Goal: Transaction & Acquisition: Purchase product/service

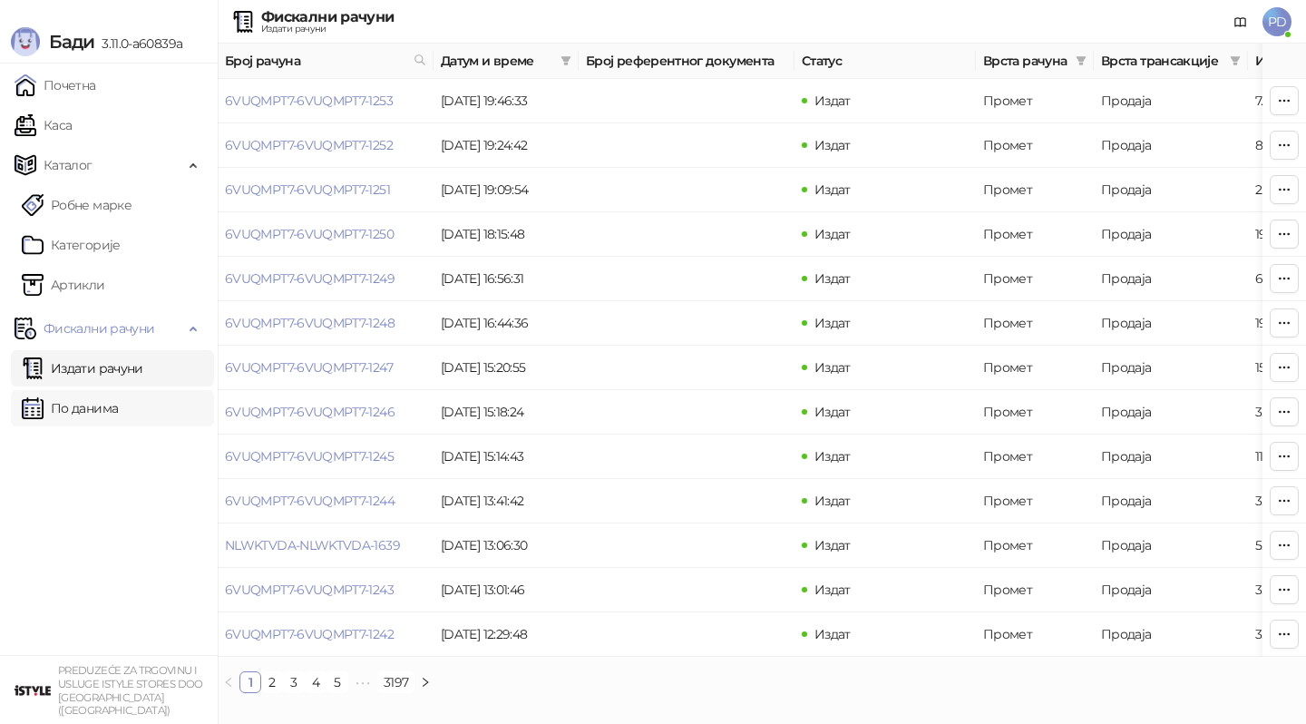
click at [98, 416] on link "По данима" at bounding box center [70, 408] width 96 height 36
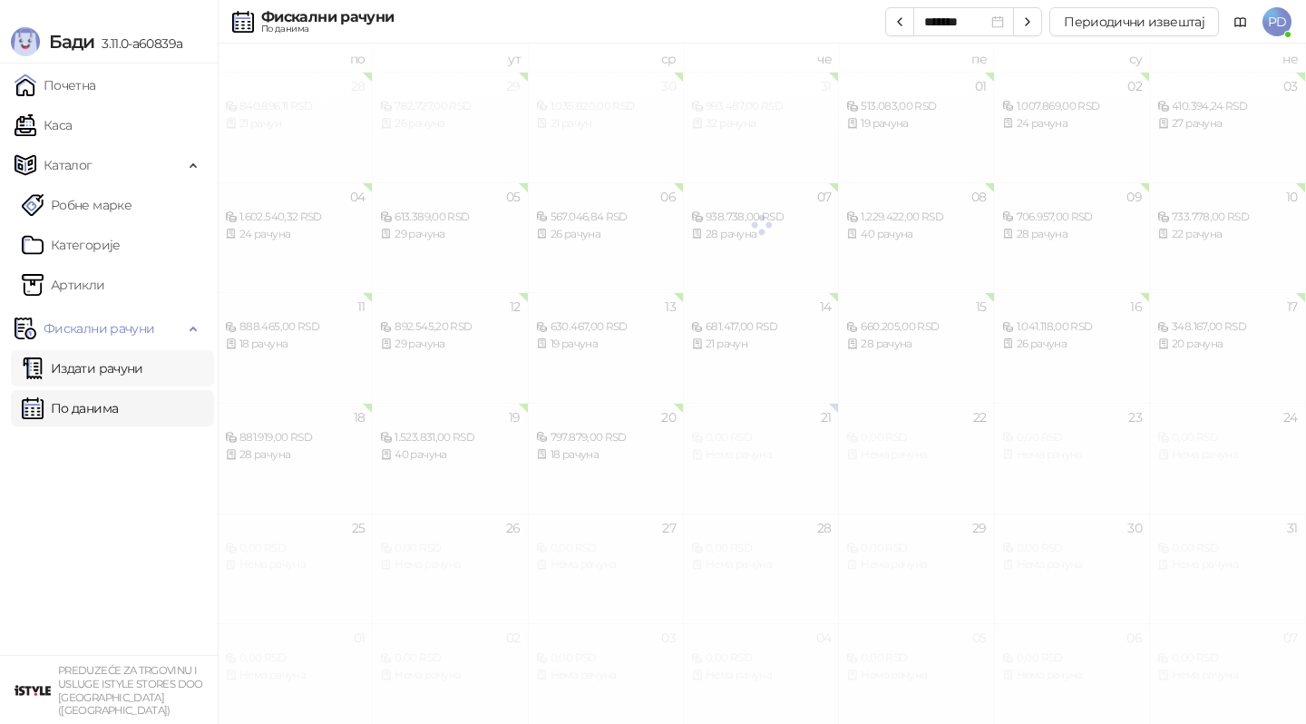
click at [119, 383] on link "Издати рачуни" at bounding box center [83, 368] width 122 height 36
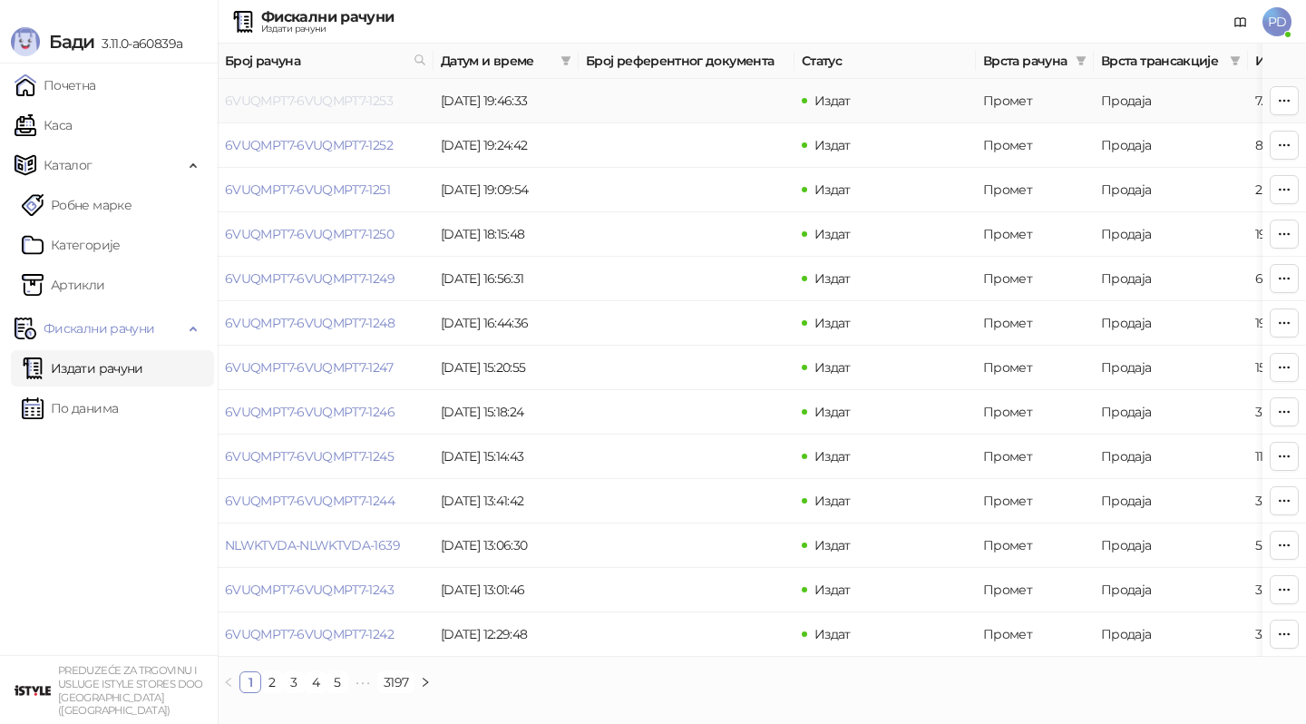
click at [296, 102] on link "6VUQMPT7-6VUQMPT7-1253" at bounding box center [309, 101] width 168 height 16
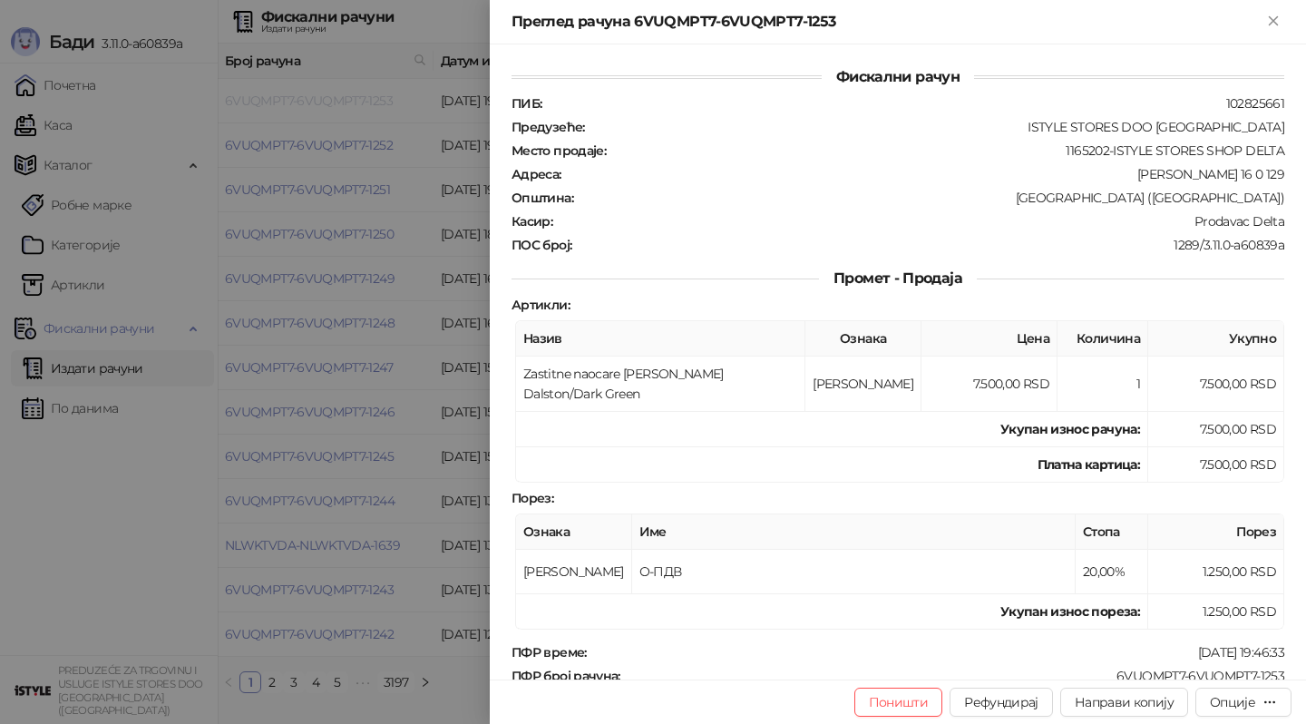
click at [296, 102] on div at bounding box center [653, 362] width 1306 height 724
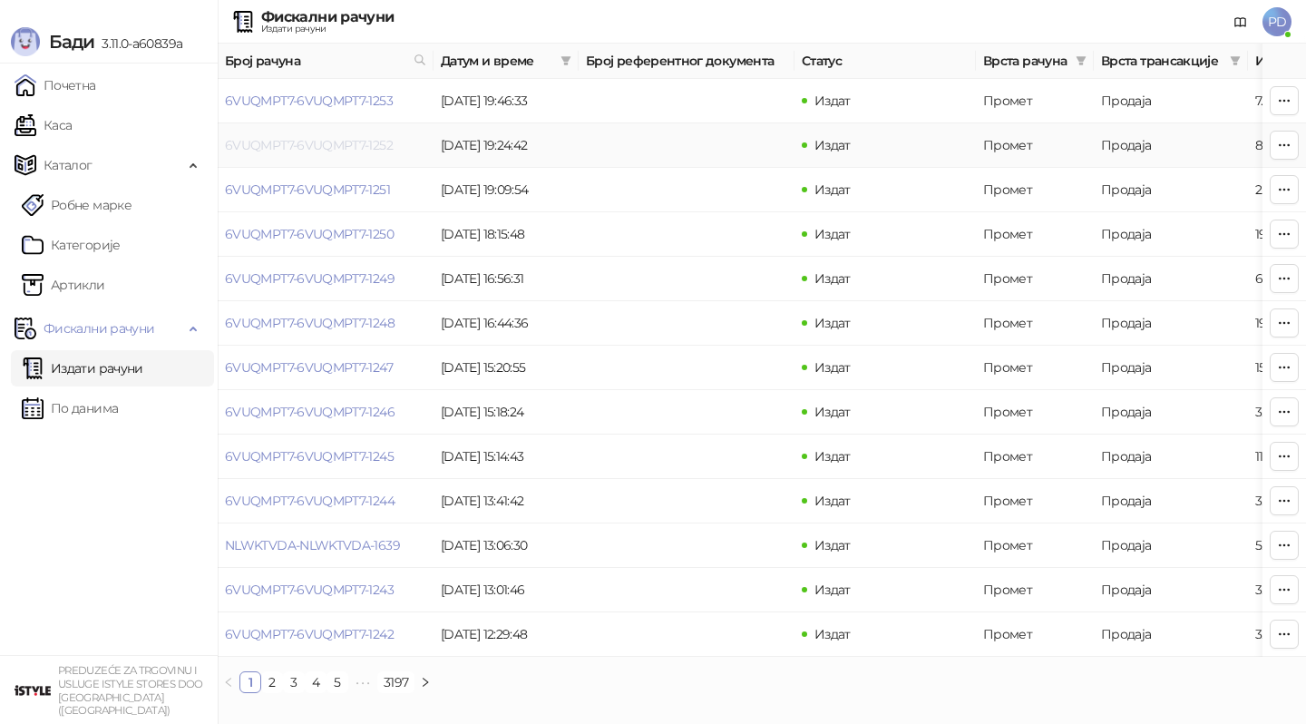
click at [282, 146] on link "6VUQMPT7-6VUQMPT7-1252" at bounding box center [309, 145] width 168 height 16
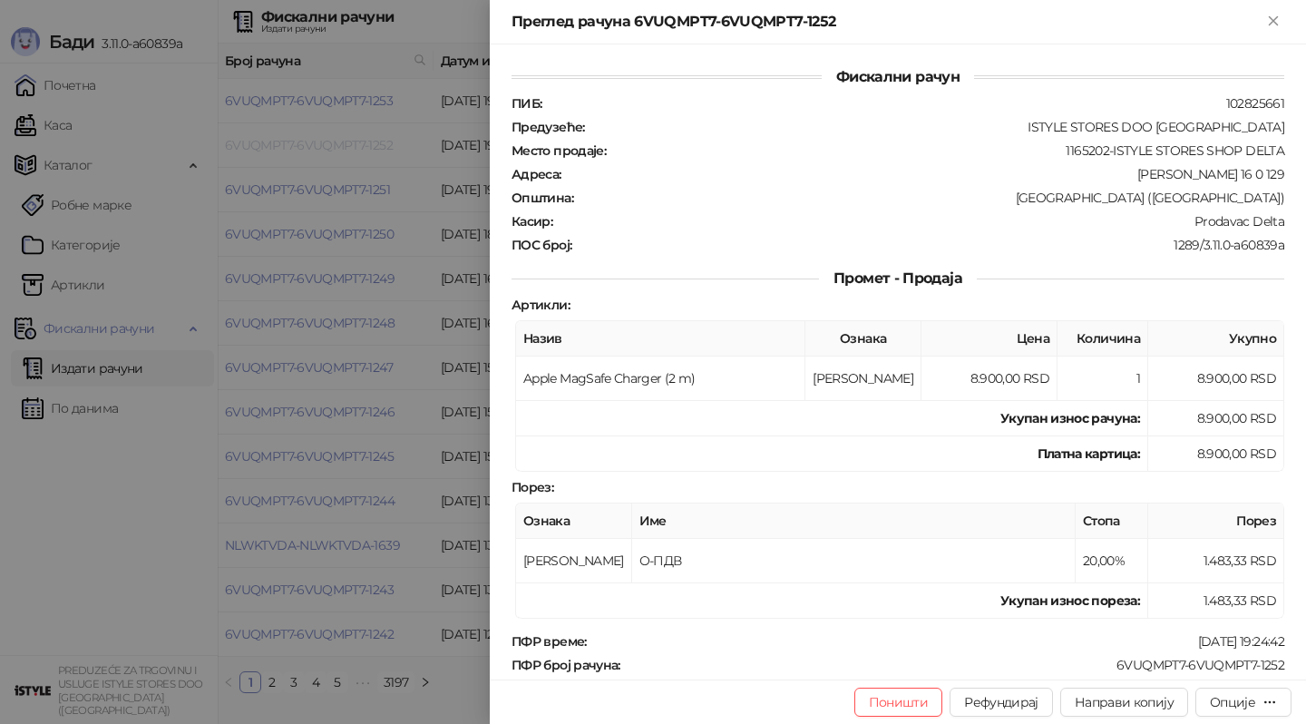
click at [282, 146] on div at bounding box center [653, 362] width 1306 height 724
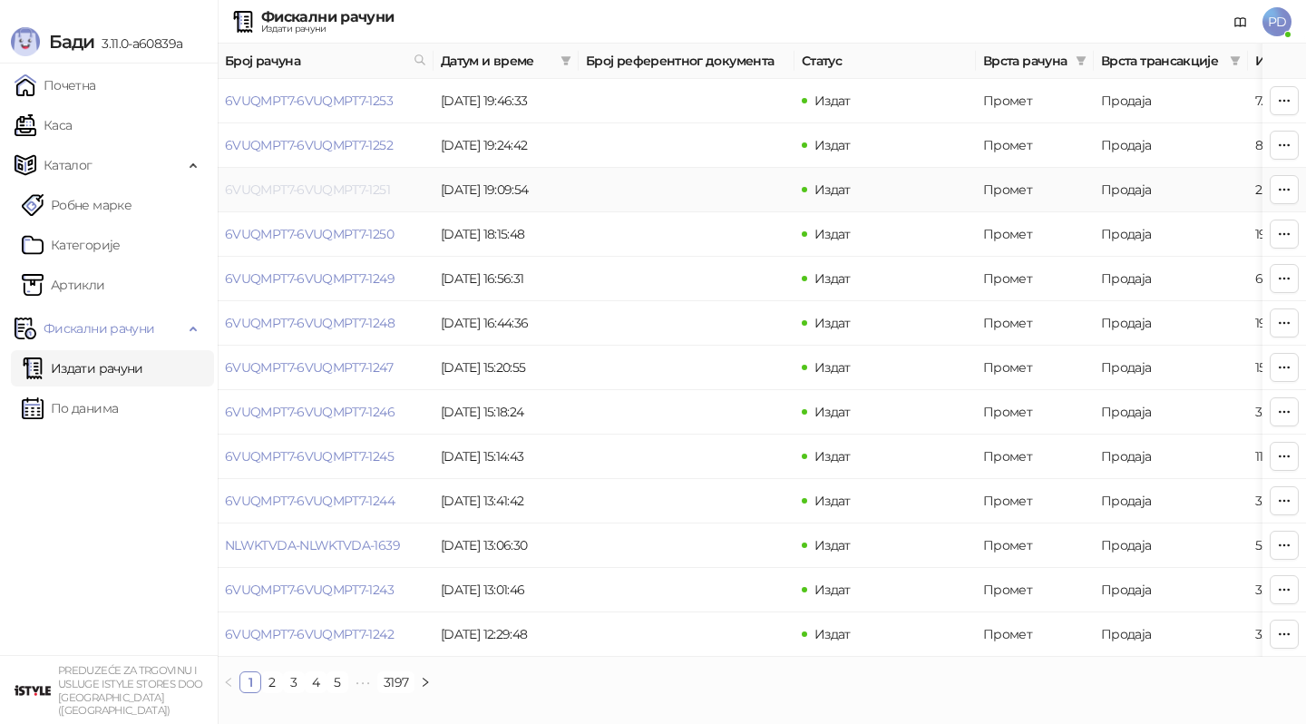
click at [282, 193] on link "6VUQMPT7-6VUQMPT7-1251" at bounding box center [307, 189] width 165 height 16
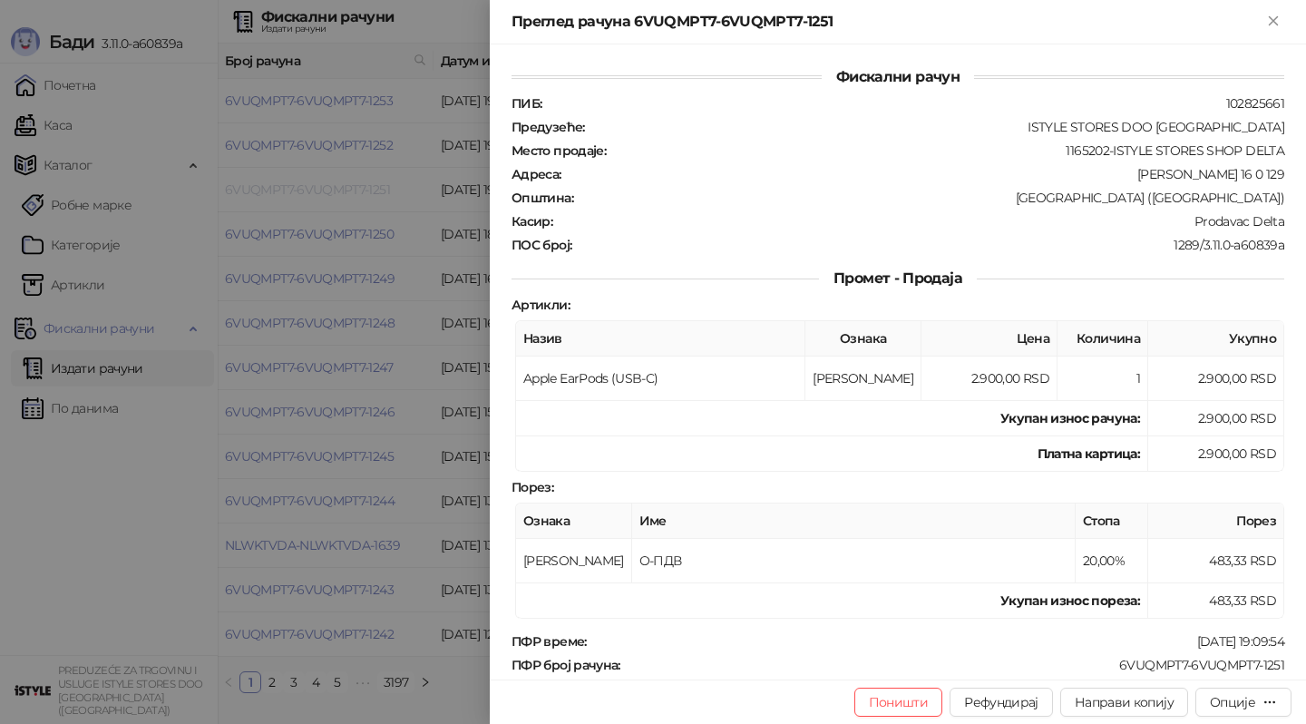
click at [282, 193] on div at bounding box center [653, 362] width 1306 height 724
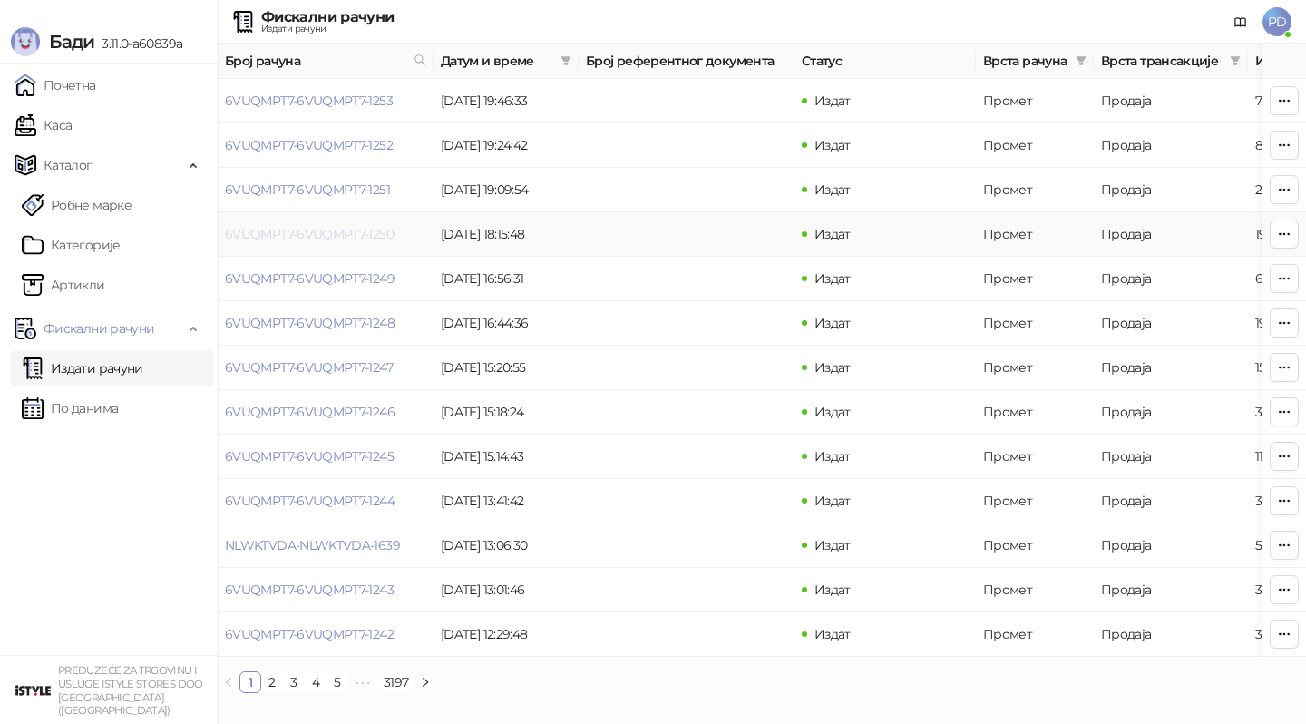
click at [284, 229] on link "6VUQMPT7-6VUQMPT7-1250" at bounding box center [309, 234] width 169 height 16
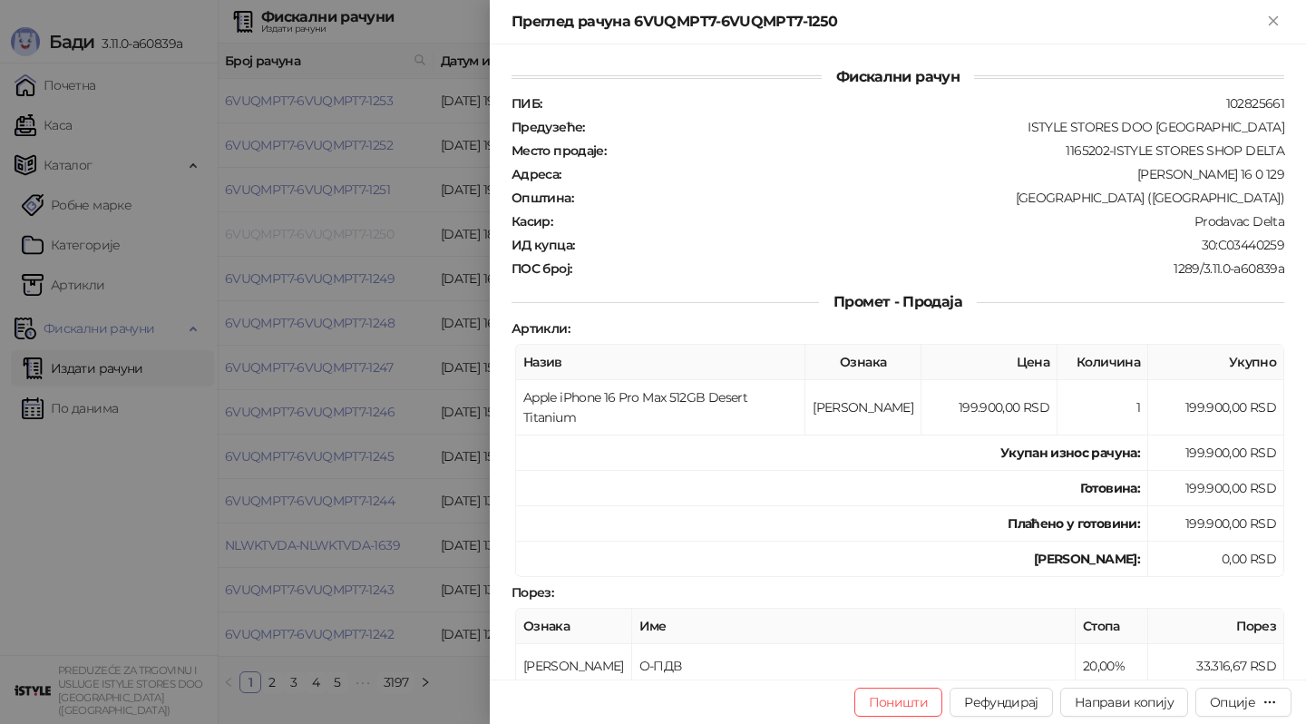
click at [284, 229] on div at bounding box center [653, 362] width 1306 height 724
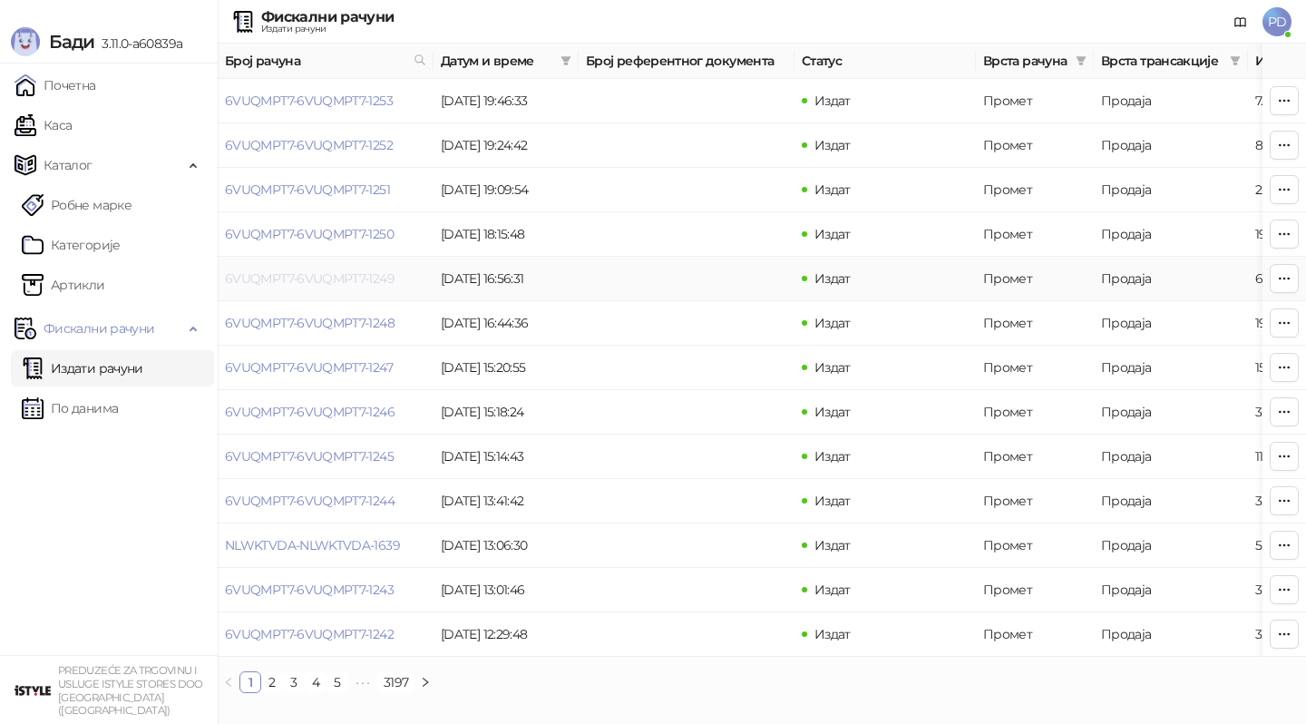
click at [292, 271] on link "6VUQMPT7-6VUQMPT7-1249" at bounding box center [310, 278] width 170 height 16
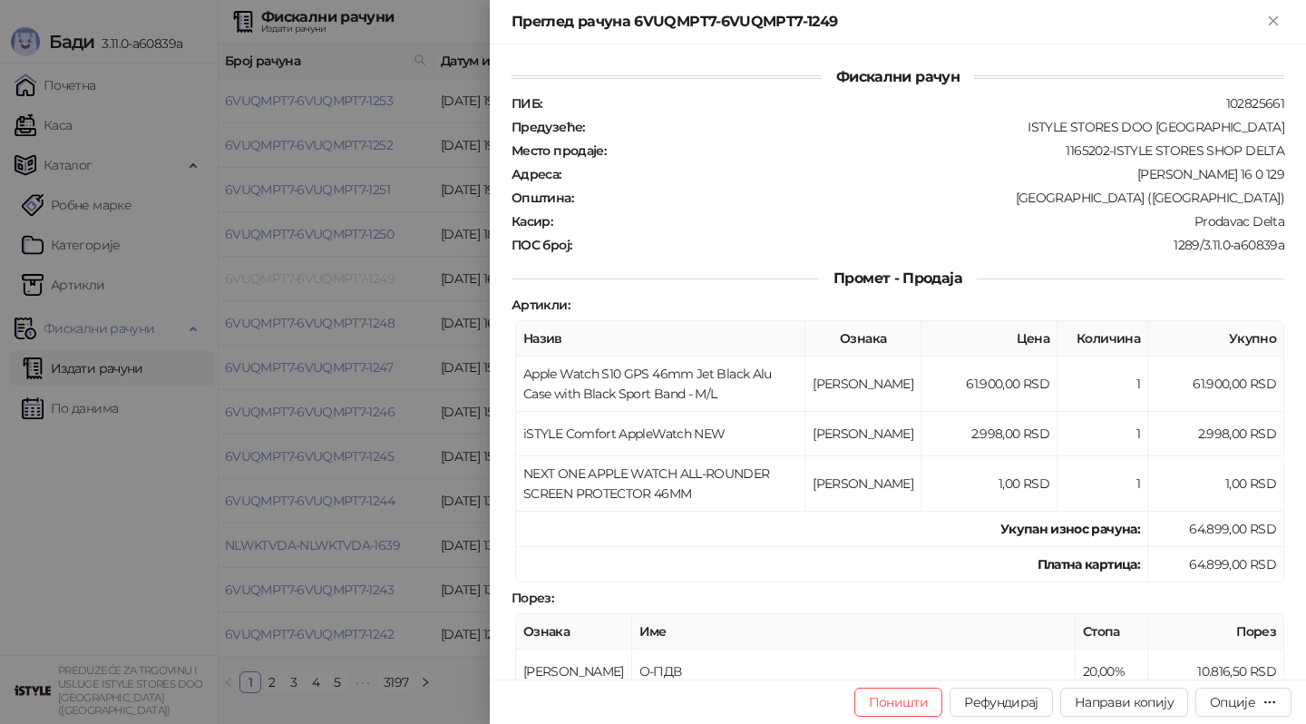
click at [292, 271] on div at bounding box center [653, 362] width 1306 height 724
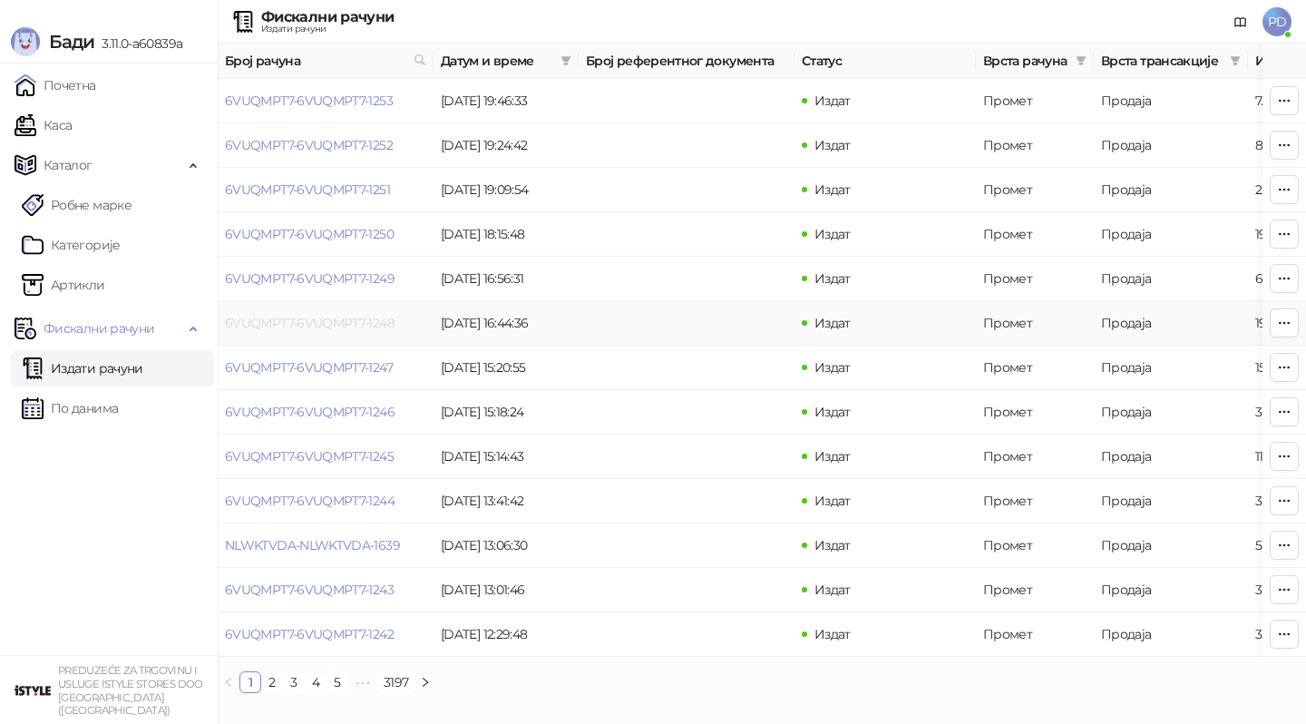
click at [298, 318] on link "6VUQMPT7-6VUQMPT7-1248" at bounding box center [310, 323] width 170 height 16
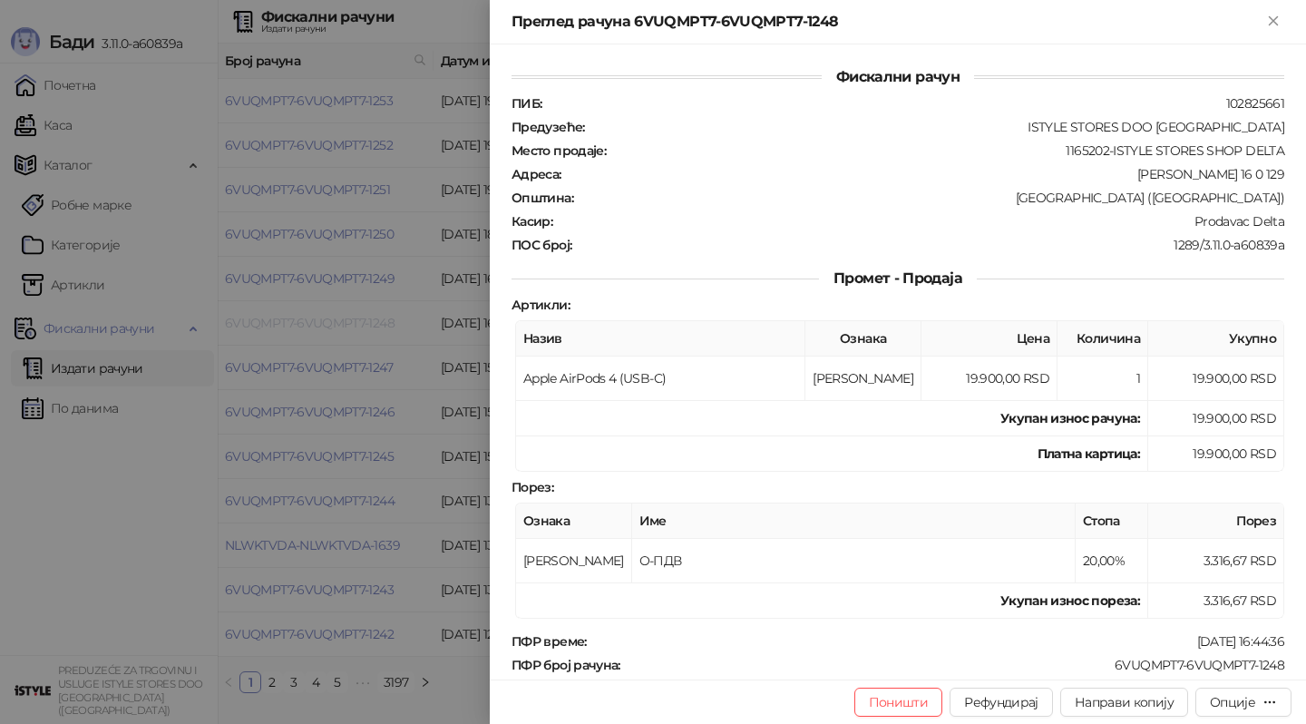
click at [298, 318] on div at bounding box center [653, 362] width 1306 height 724
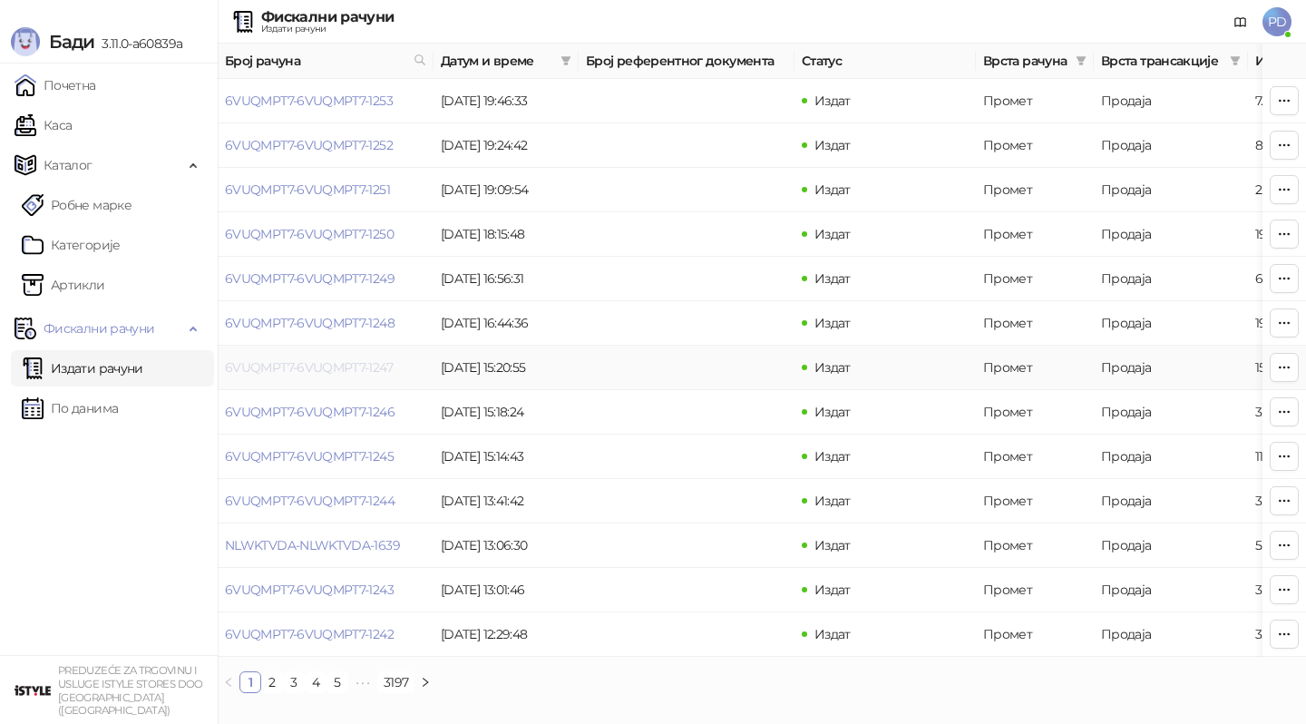
click at [307, 375] on link "6VUQMPT7-6VUQMPT7-1247" at bounding box center [309, 367] width 168 height 16
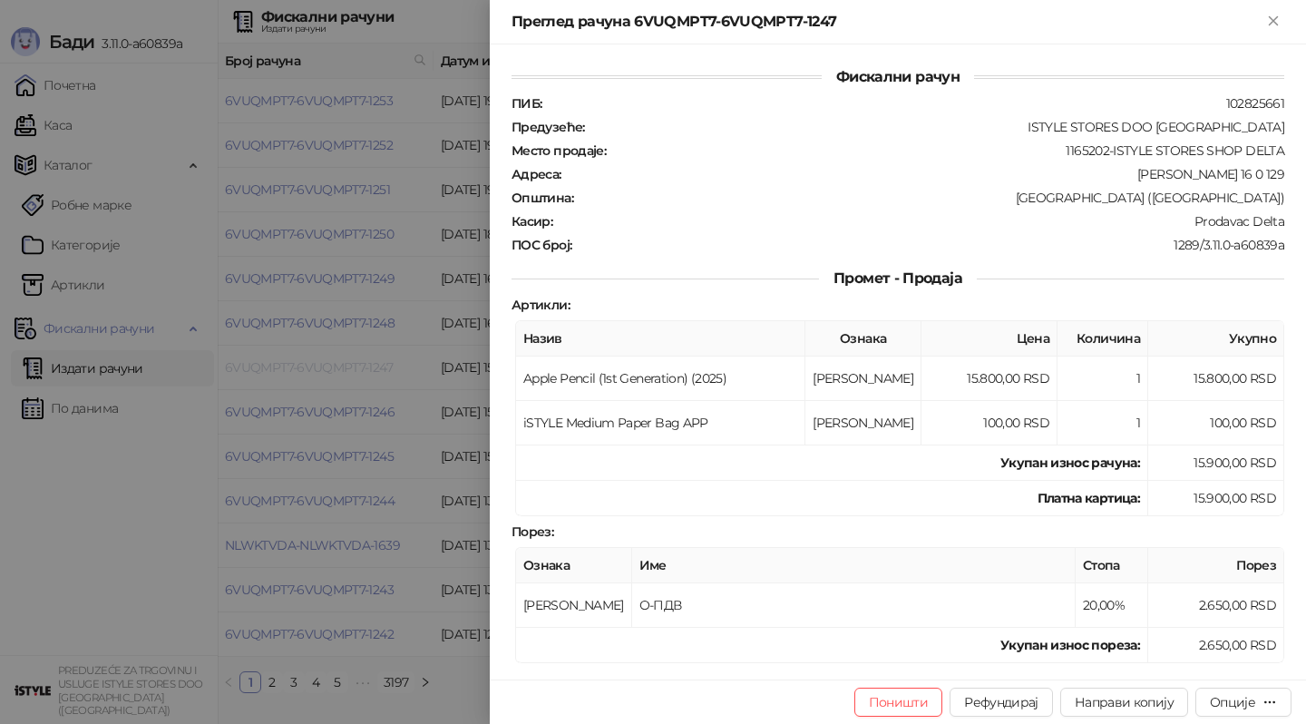
click at [307, 375] on div at bounding box center [653, 362] width 1306 height 724
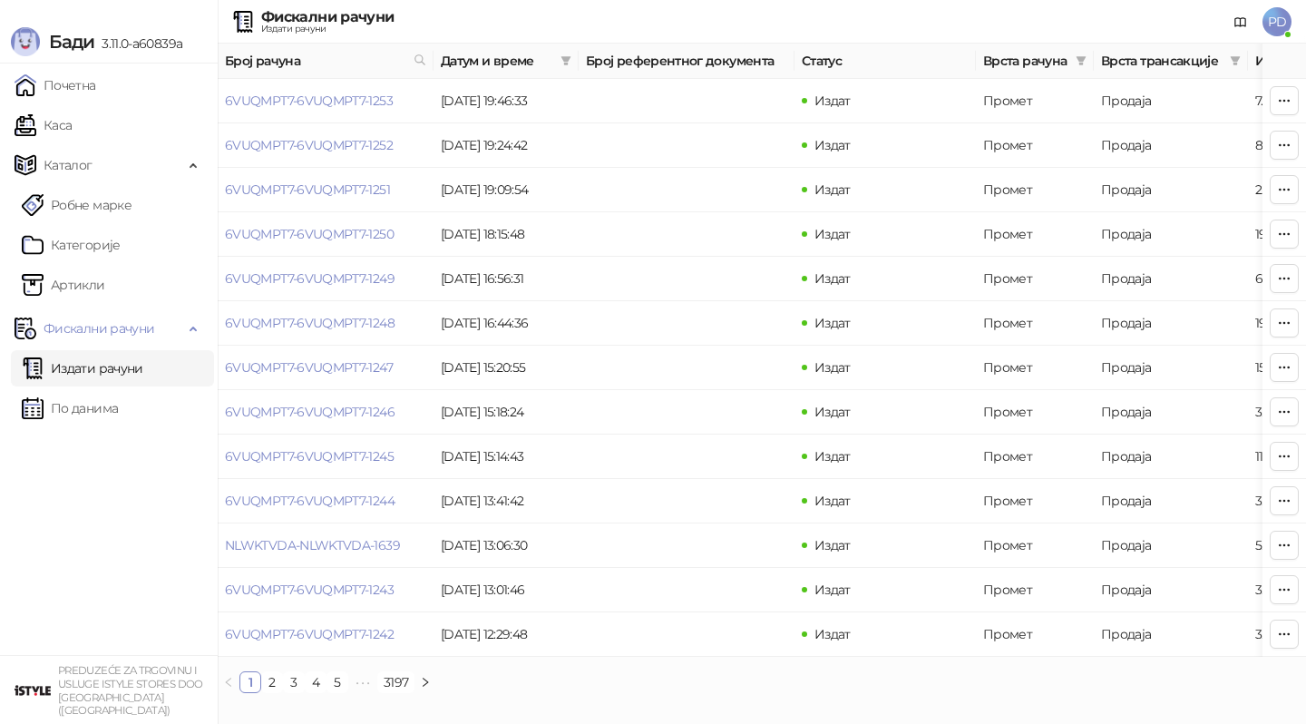
click at [90, 440] on ul "Почетна [PERSON_NAME] Робне марке [PERSON_NAME] Фискални рачуни Издати рачуни П…" at bounding box center [109, 358] width 218 height 591
click at [107, 415] on link "По данима" at bounding box center [70, 408] width 96 height 36
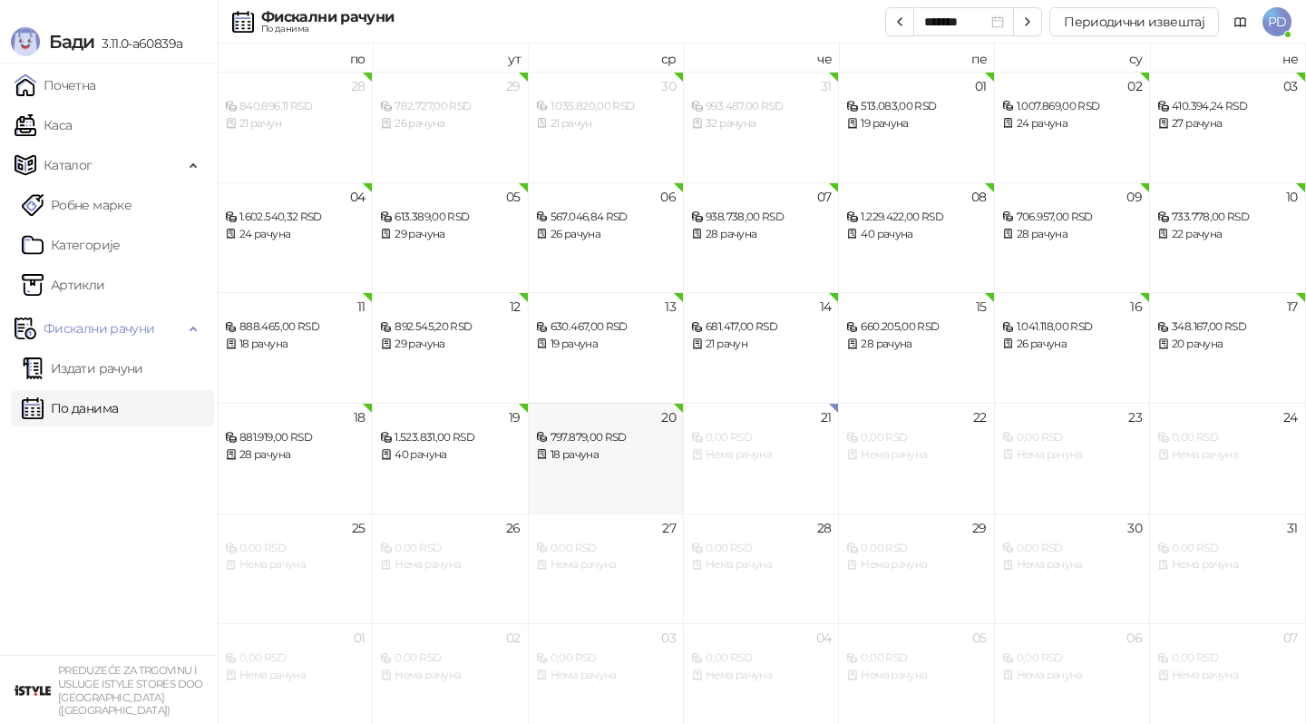
click at [563, 475] on div "20 797.879,00 RSD 18 рачуна" at bounding box center [606, 458] width 155 height 111
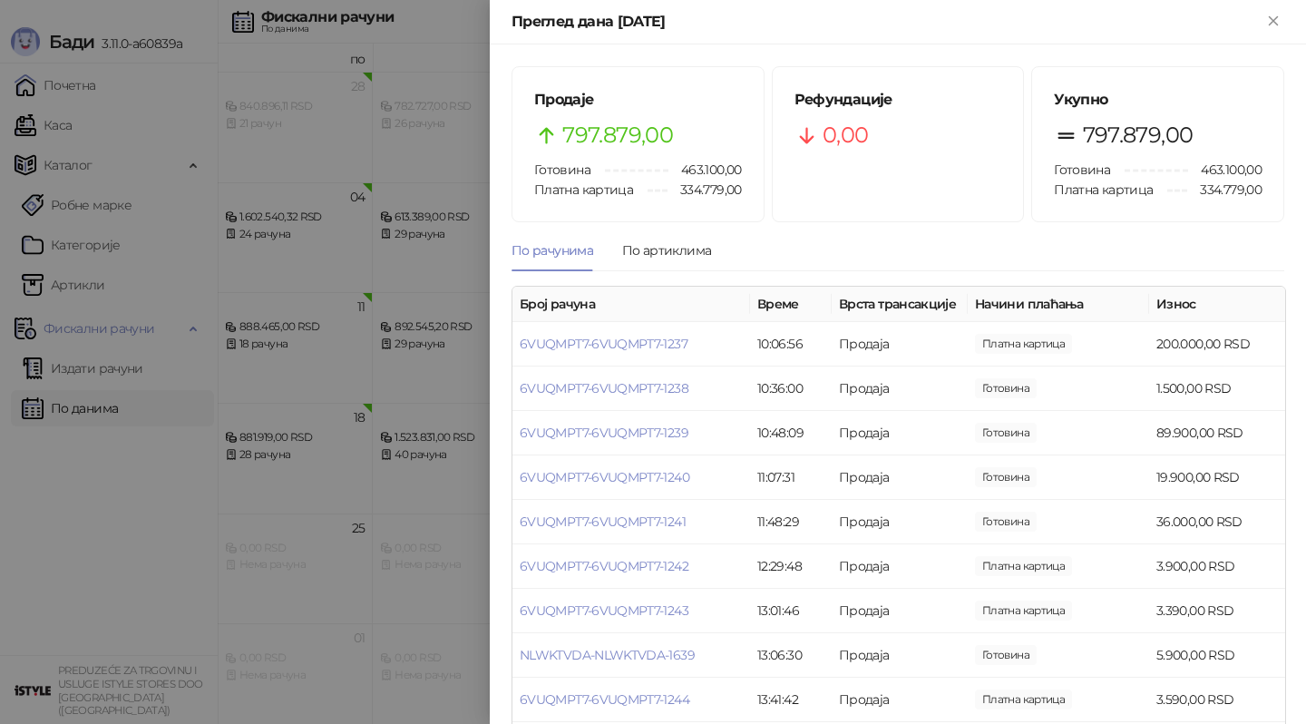
click at [390, 487] on div at bounding box center [653, 362] width 1306 height 724
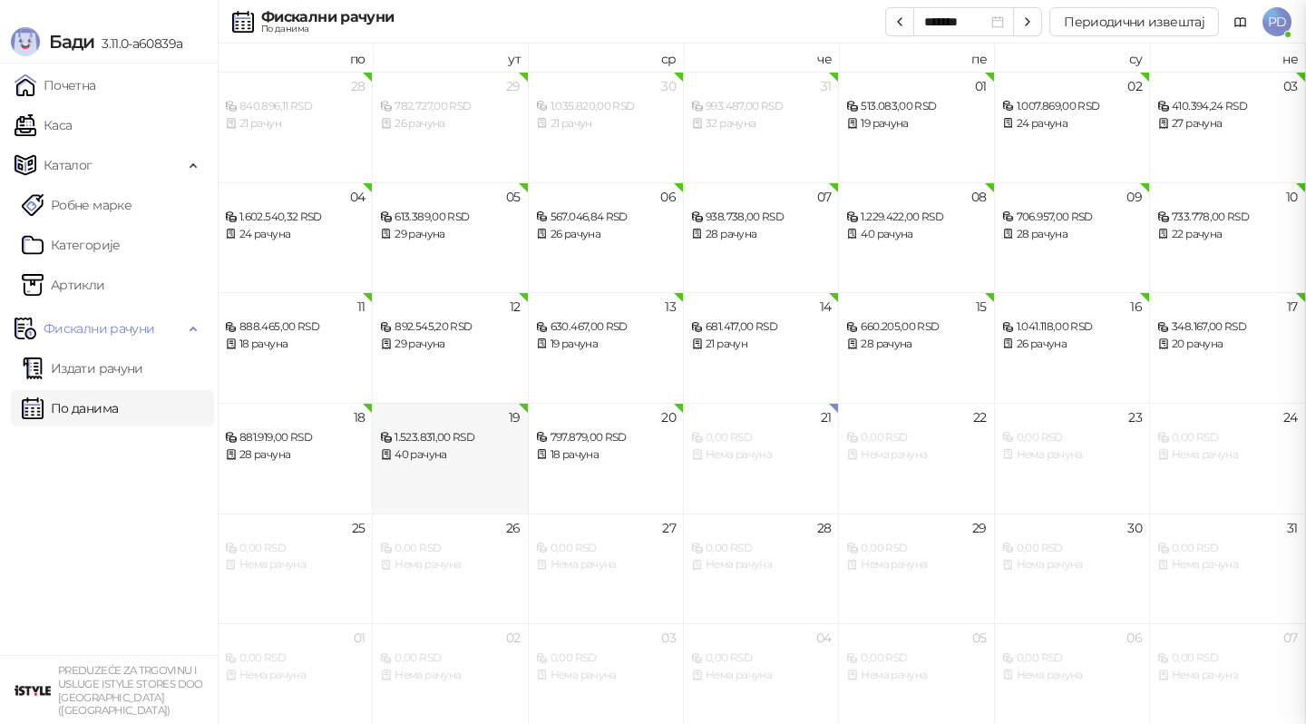
click at [430, 470] on div "19 1.523.831,00 RSD 40 рачуна" at bounding box center [450, 458] width 155 height 111
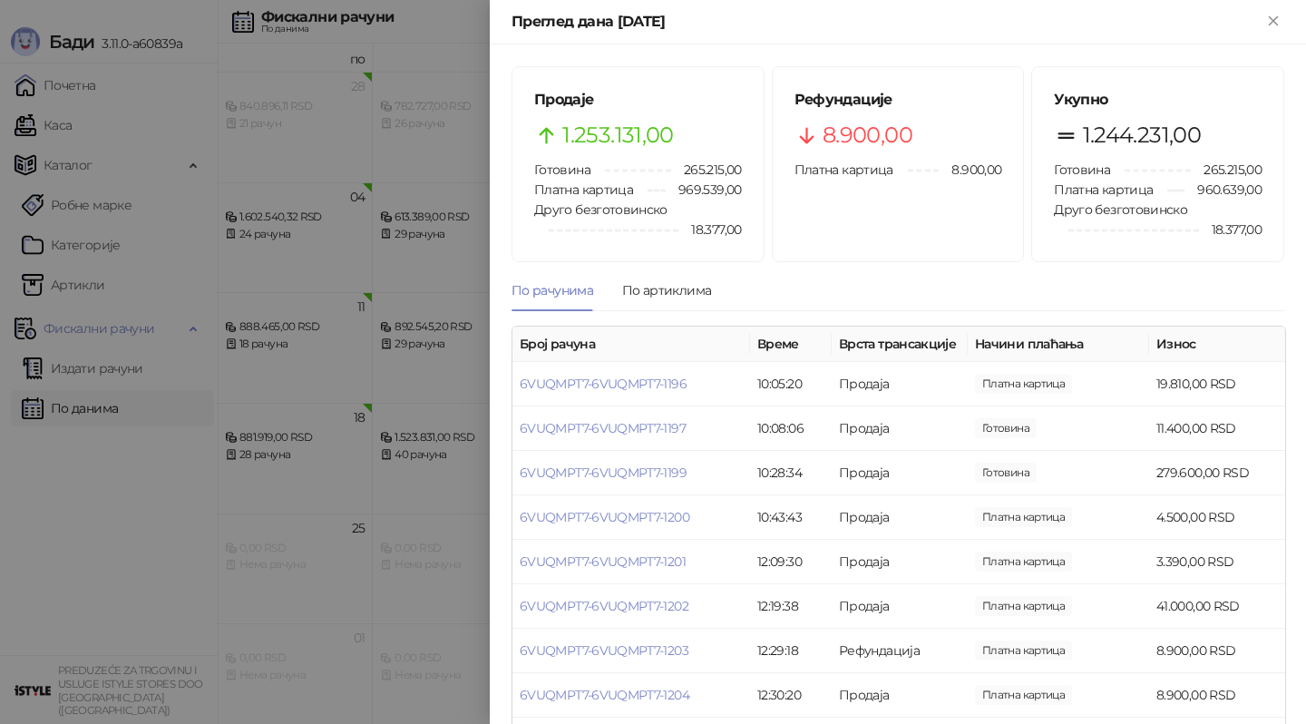
click at [419, 471] on div at bounding box center [653, 362] width 1306 height 724
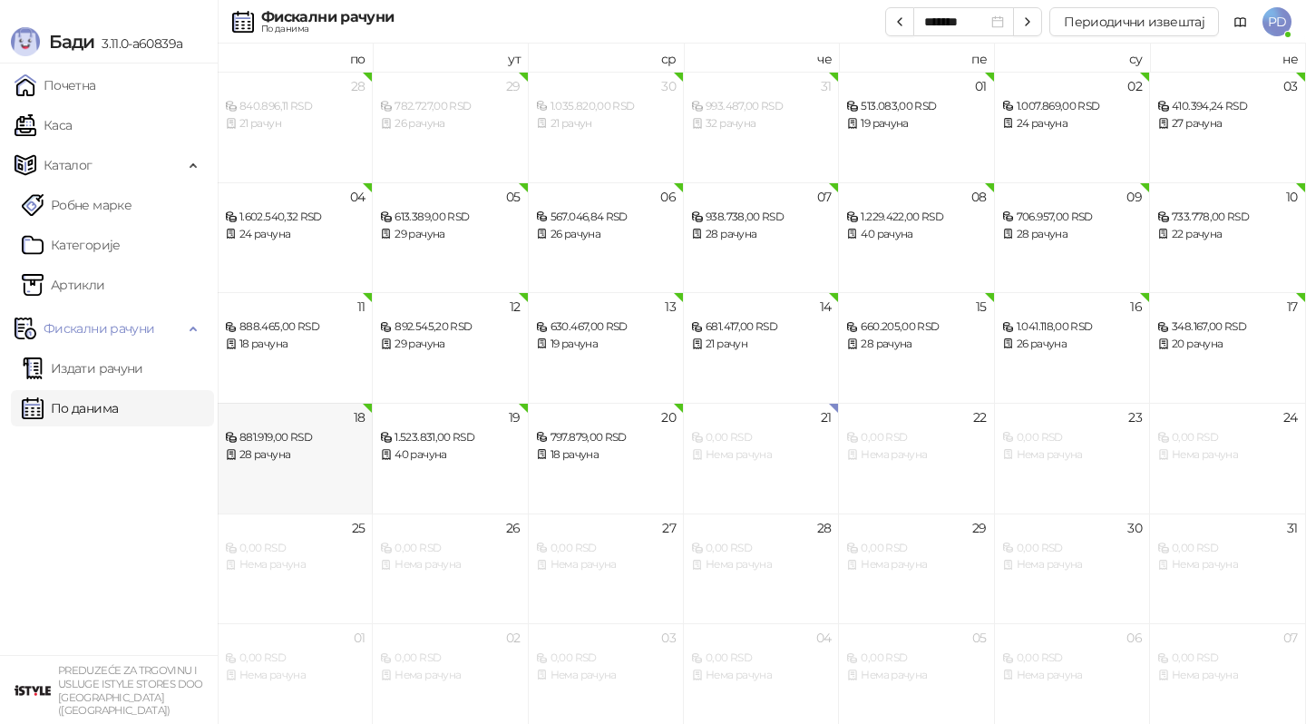
click at [323, 458] on div "28 рачуна" at bounding box center [295, 454] width 140 height 17
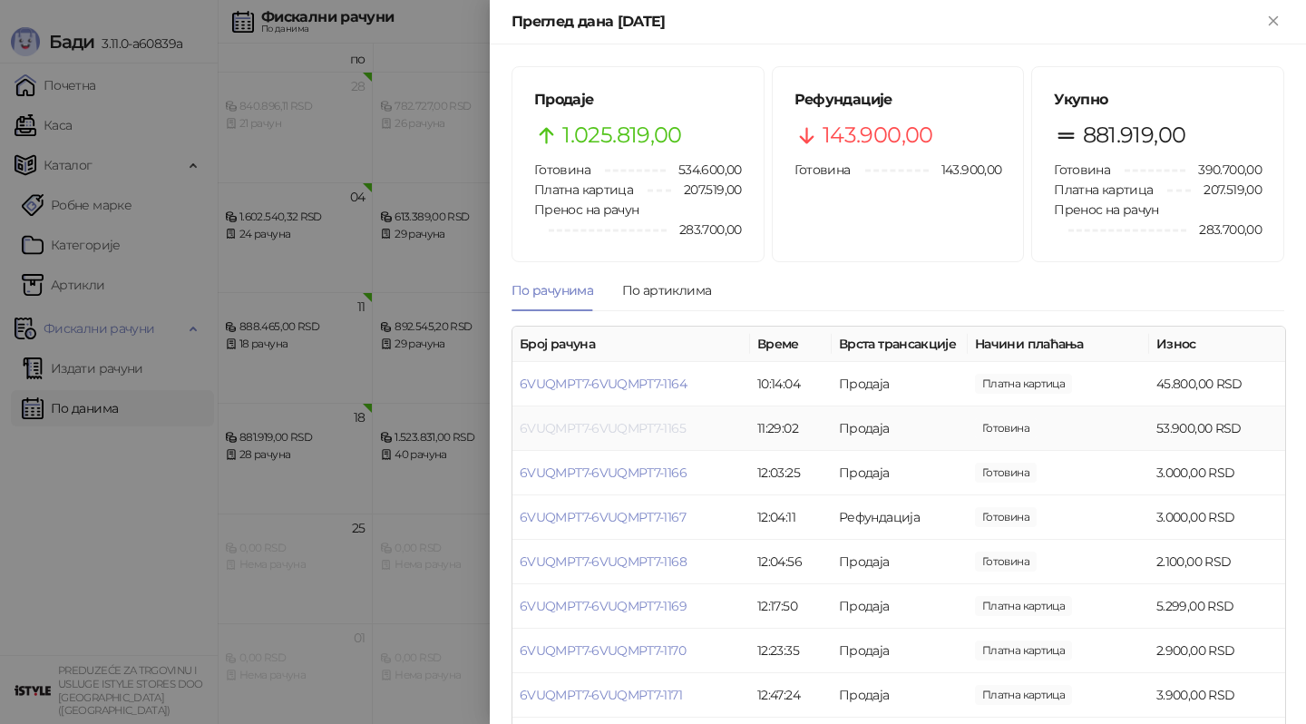
click at [649, 428] on link "6VUQMPT7-6VUQMPT7-1165" at bounding box center [603, 428] width 166 height 16
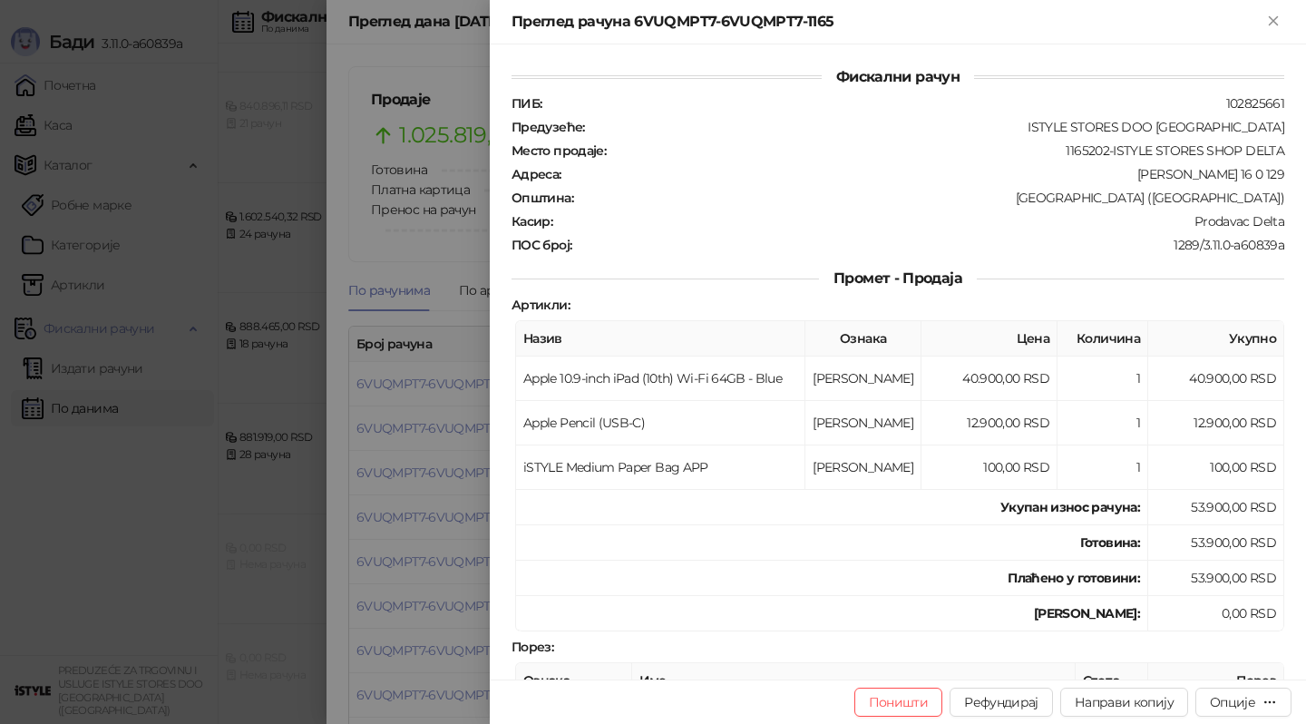
click at [234, 504] on div at bounding box center [653, 362] width 1306 height 724
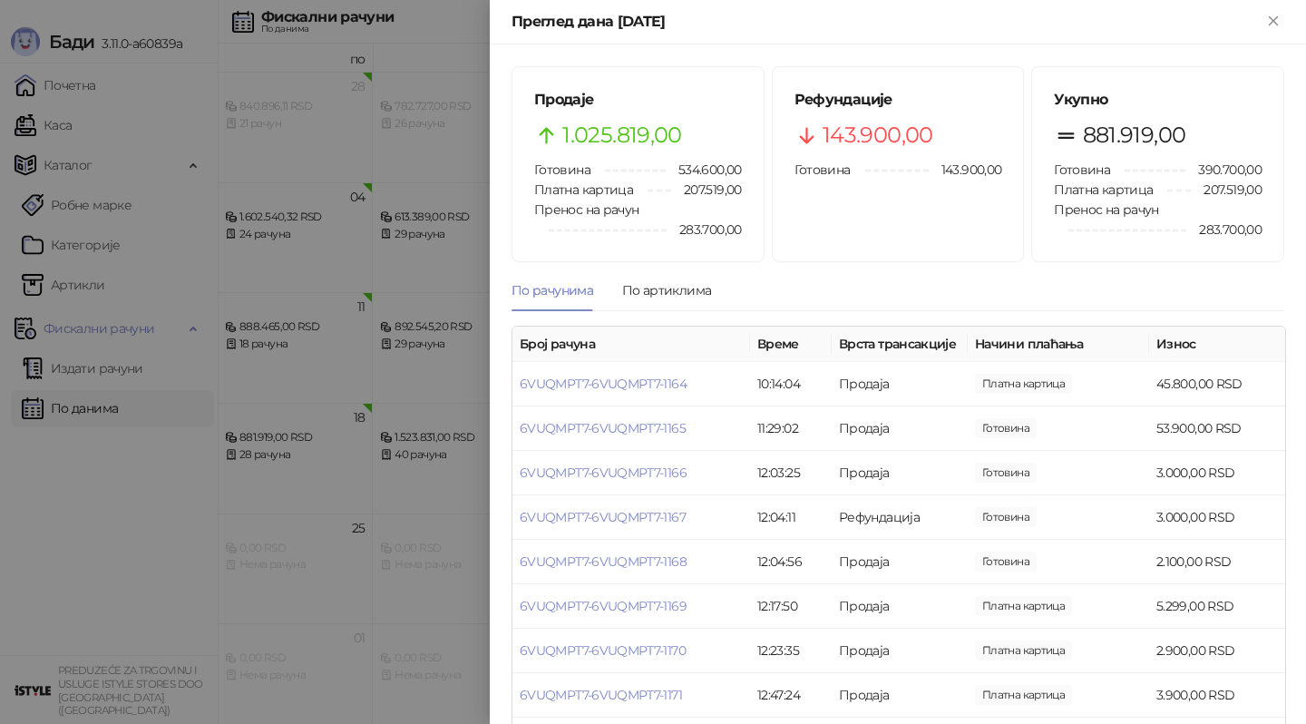
click at [328, 541] on div at bounding box center [653, 362] width 1306 height 724
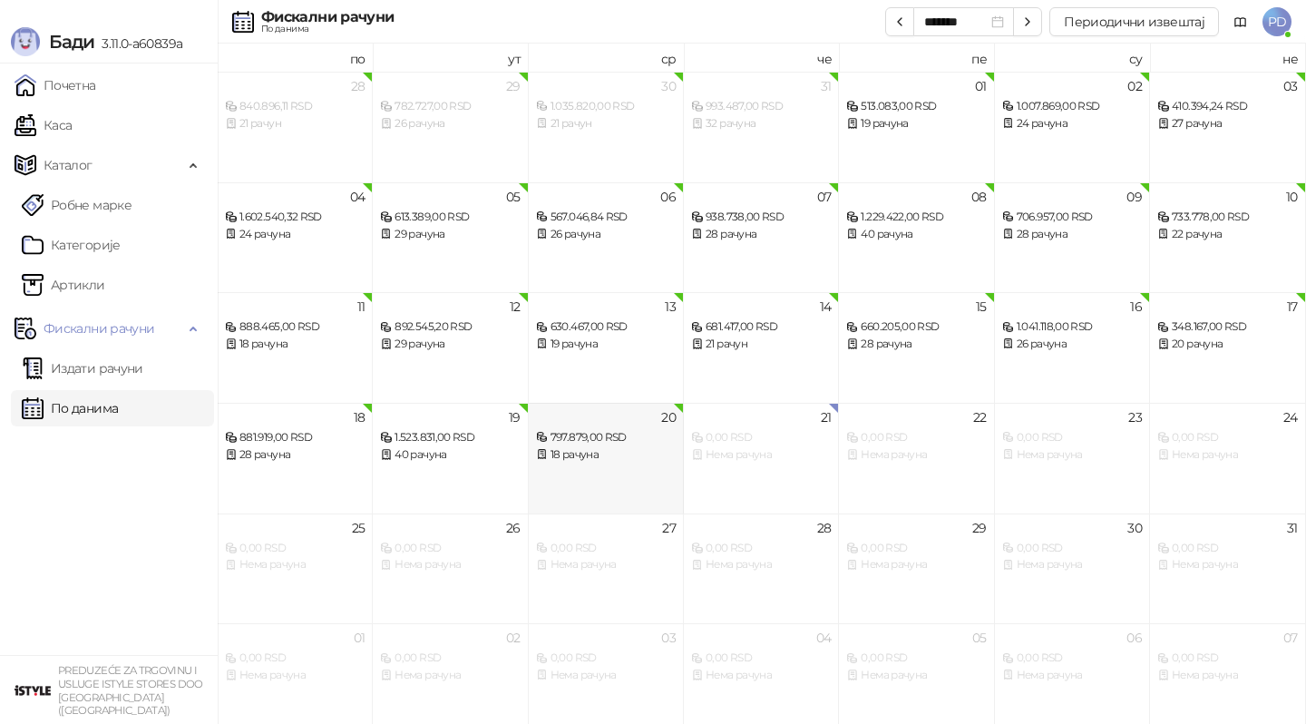
click at [640, 462] on div "18 рачуна" at bounding box center [606, 454] width 140 height 17
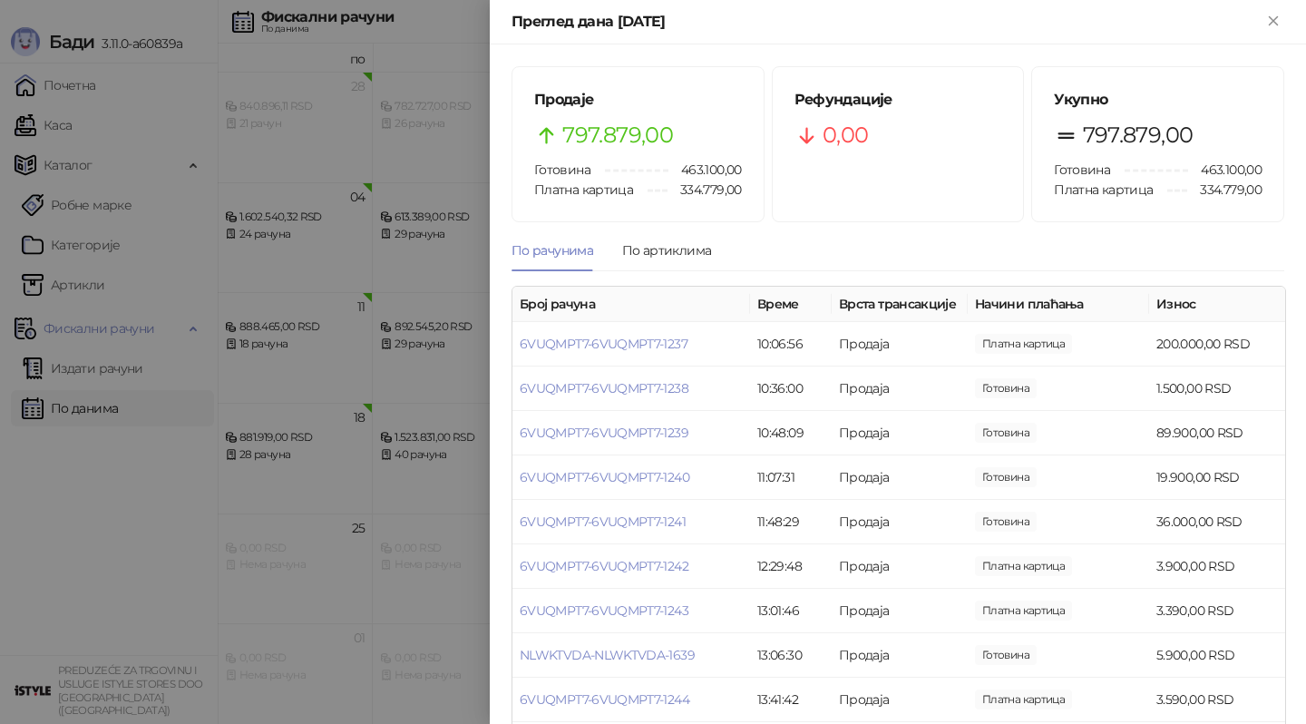
click at [415, 474] on div at bounding box center [653, 362] width 1306 height 724
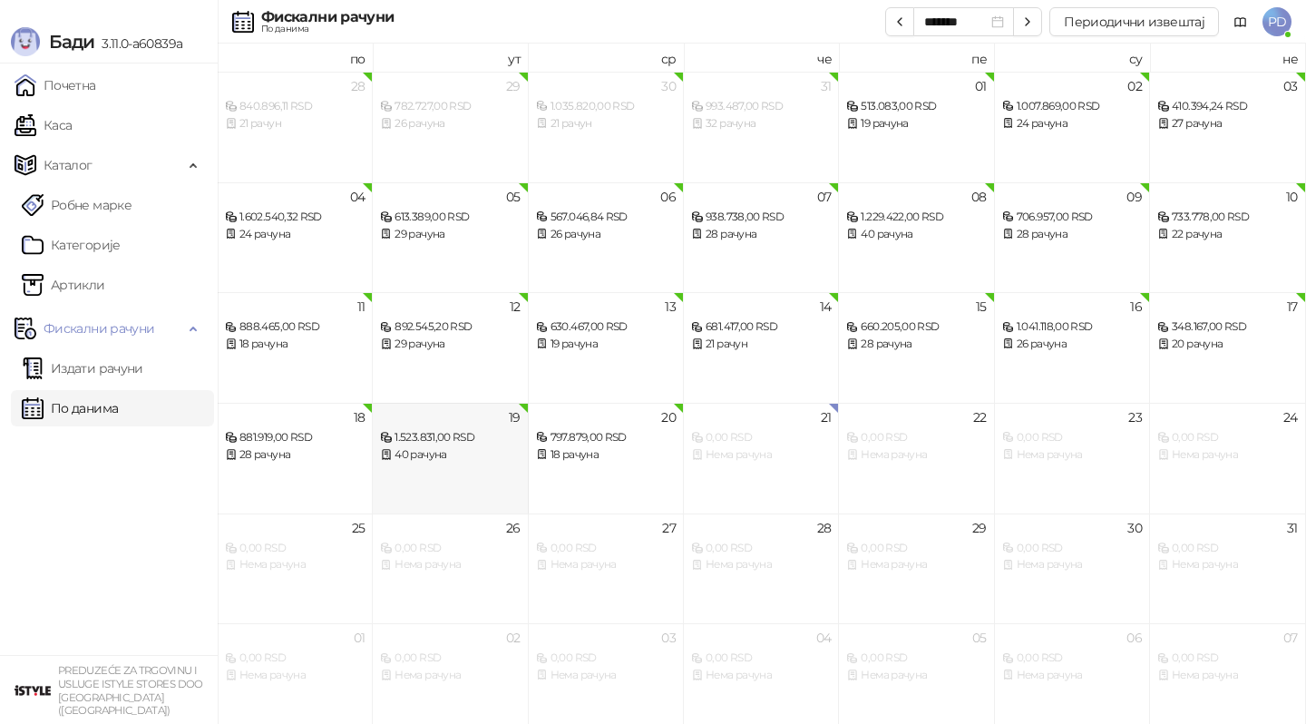
click at [465, 481] on div "19 1.523.831,00 RSD 40 рачуна" at bounding box center [450, 458] width 155 height 111
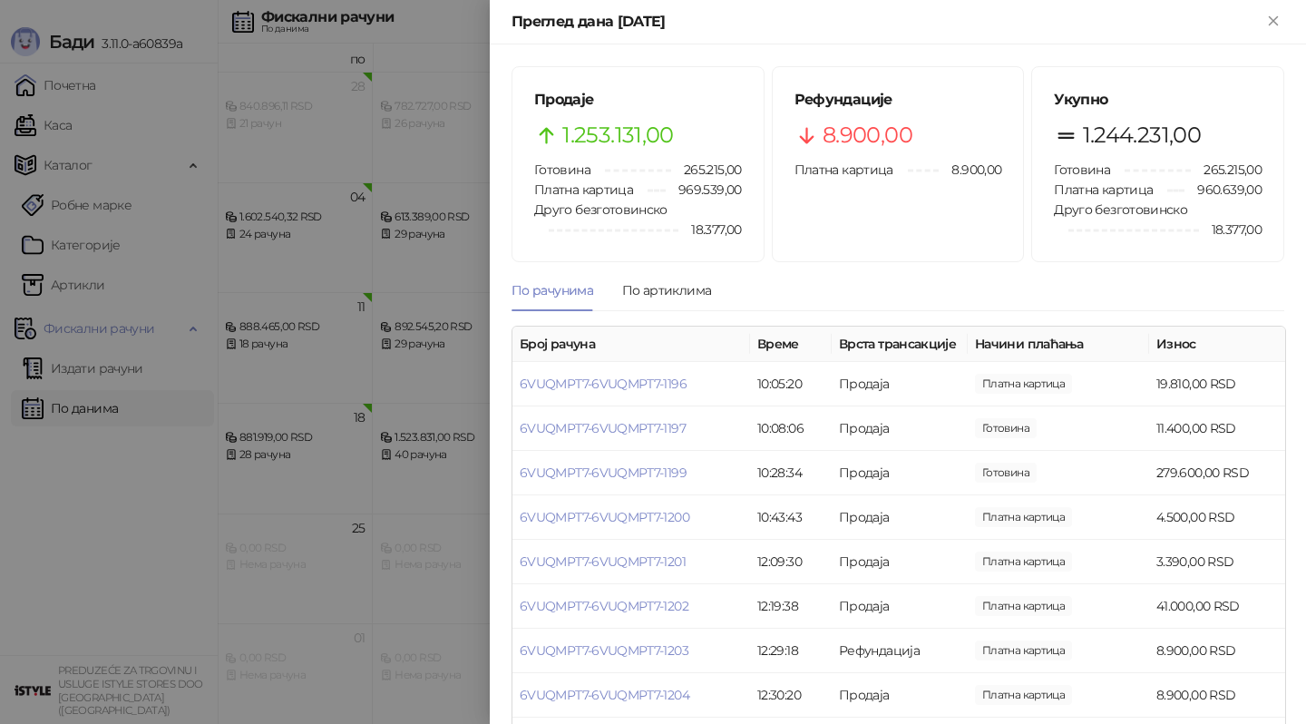
click at [347, 382] on div at bounding box center [653, 362] width 1306 height 724
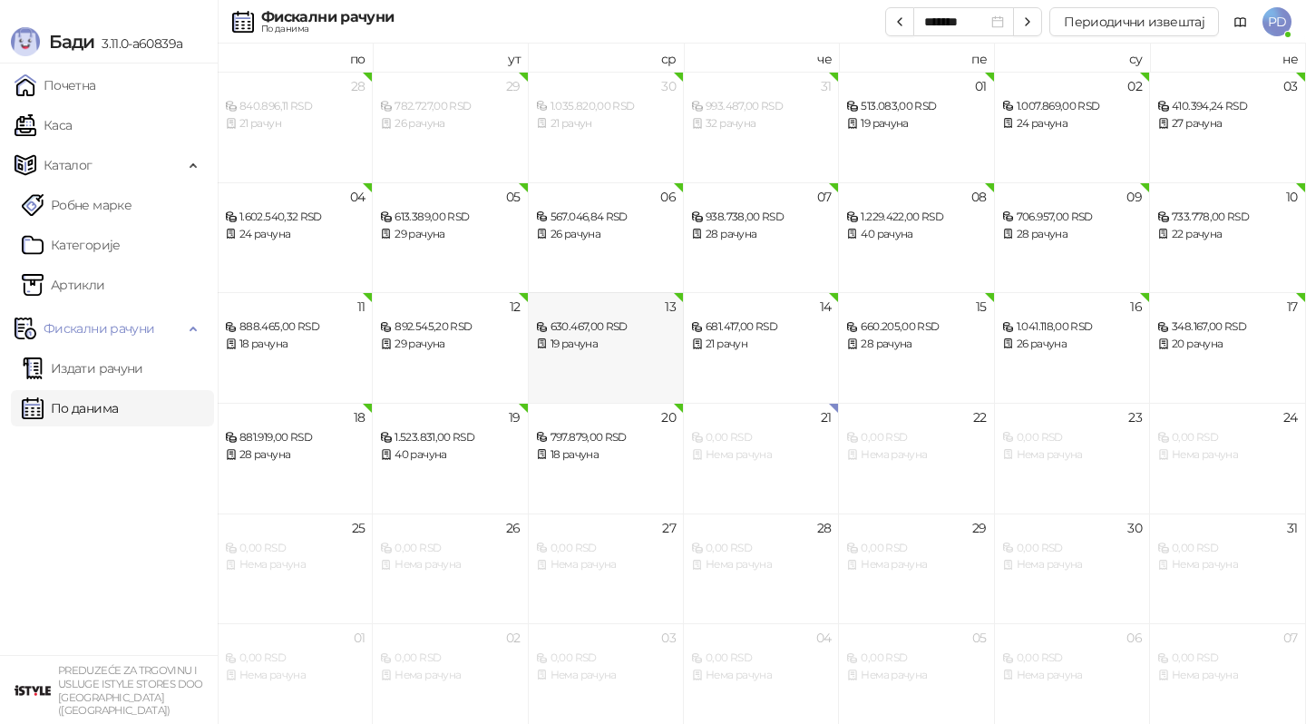
click at [540, 345] on icon at bounding box center [542, 343] width 13 height 13
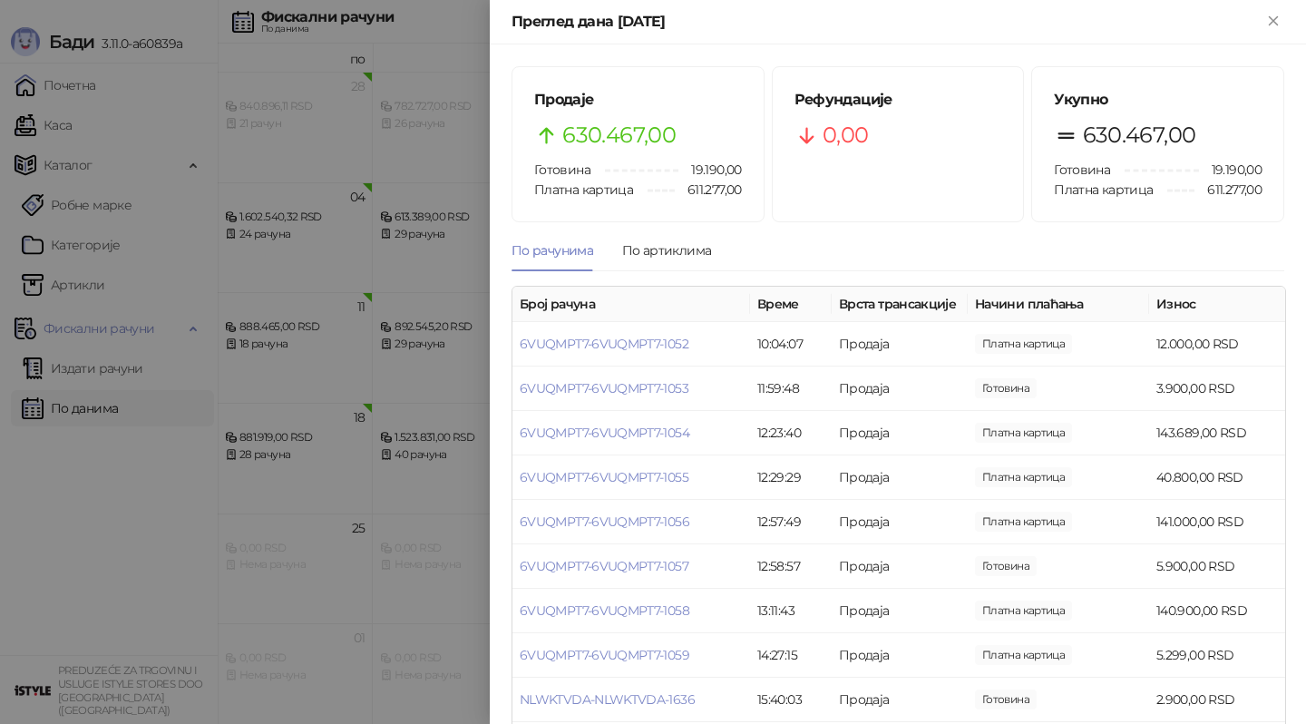
click at [426, 353] on div at bounding box center [653, 362] width 1306 height 724
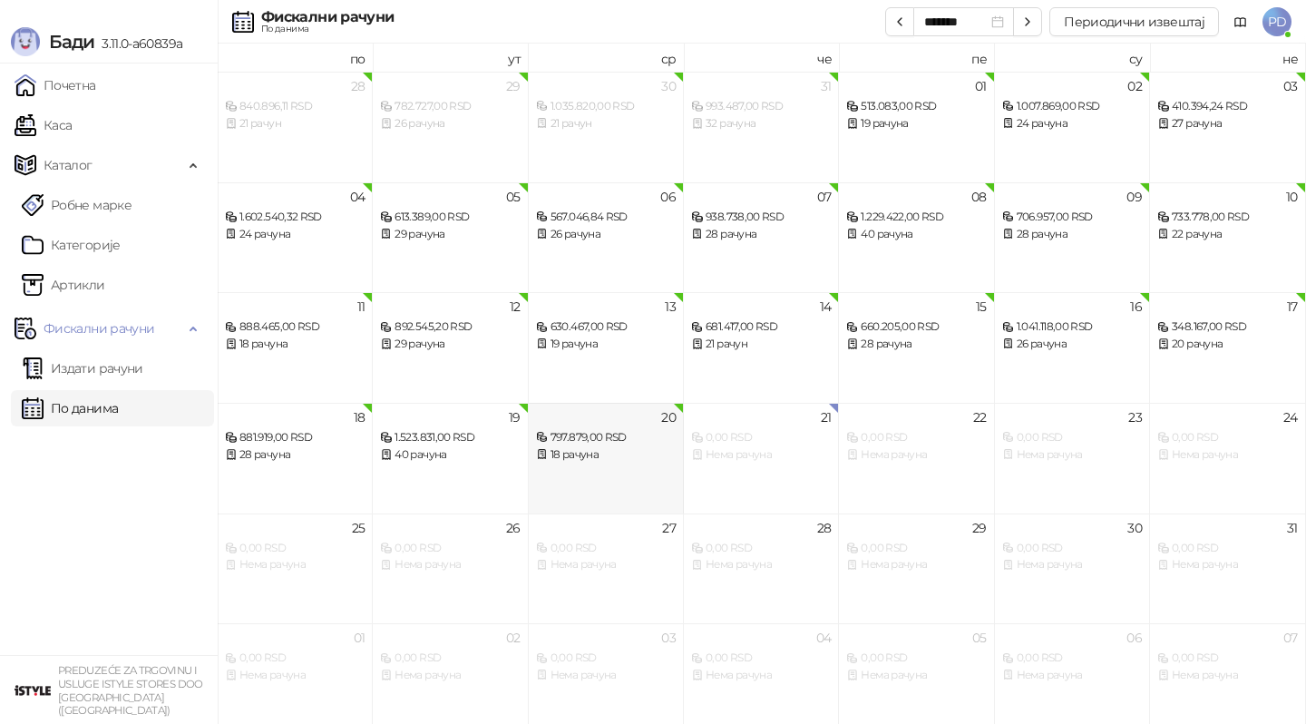
click at [580, 446] on div "18 рачуна" at bounding box center [606, 454] width 140 height 17
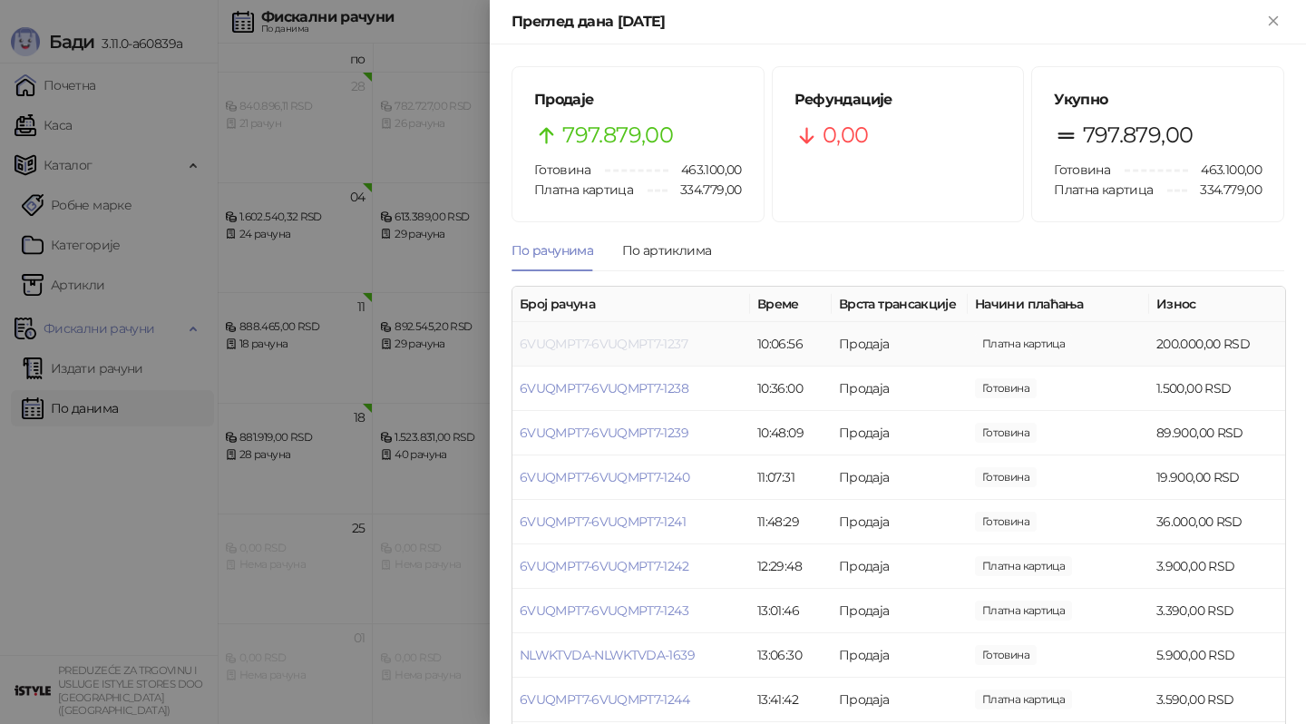
click at [586, 346] on link "6VUQMPT7-6VUQMPT7-1237" at bounding box center [604, 344] width 168 height 16
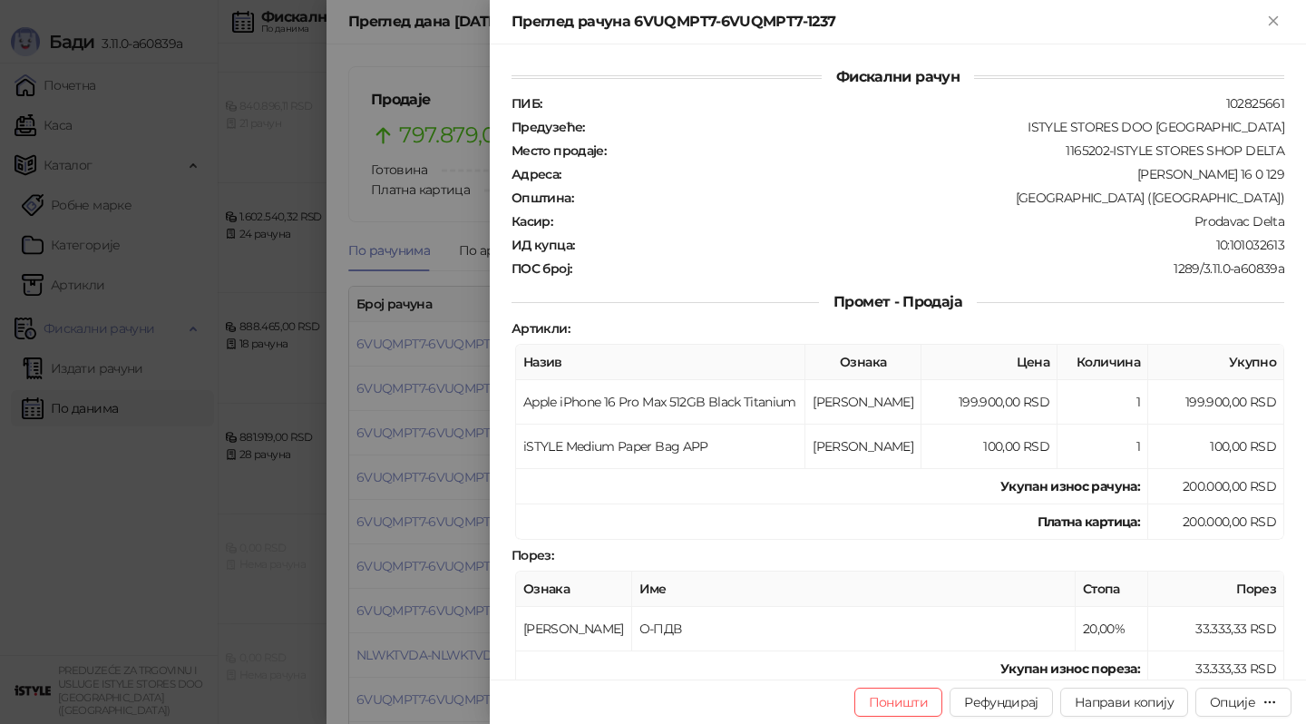
click at [417, 423] on div at bounding box center [653, 362] width 1306 height 724
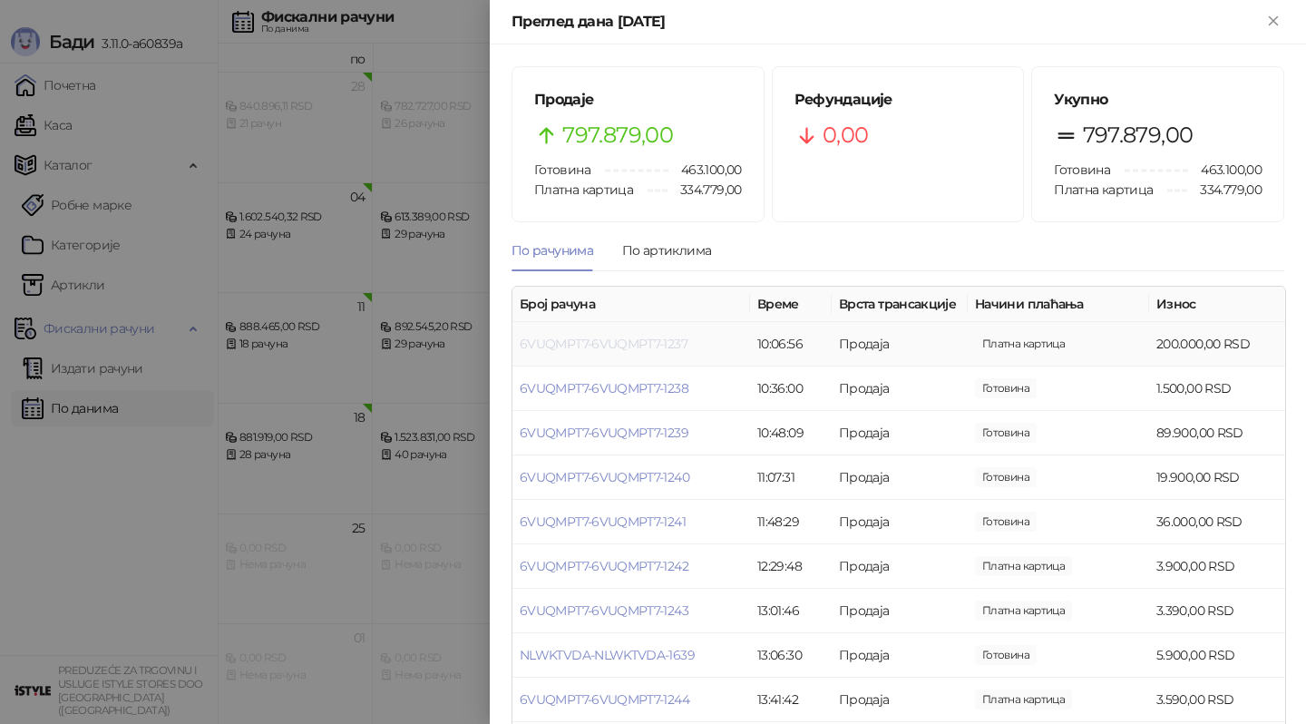
click at [630, 341] on link "6VUQMPT7-6VUQMPT7-1237" at bounding box center [604, 344] width 168 height 16
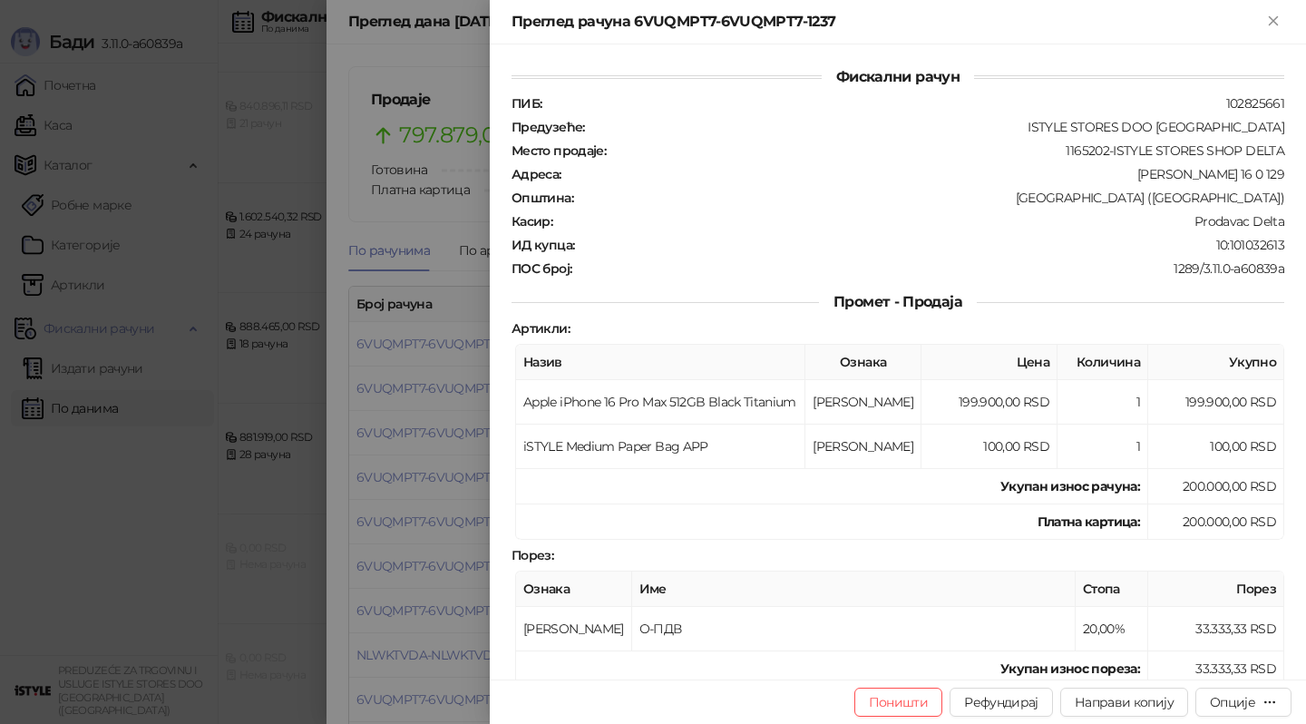
click at [243, 423] on div at bounding box center [653, 362] width 1306 height 724
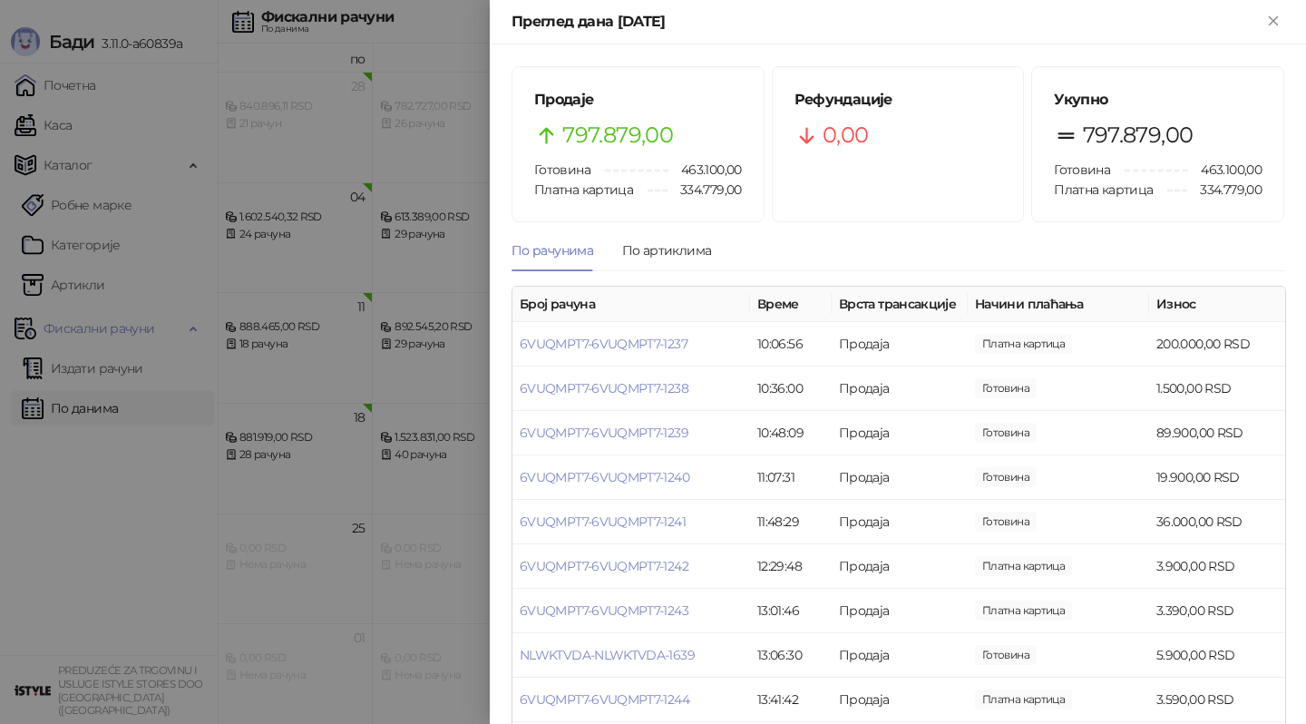
click at [301, 434] on div at bounding box center [653, 362] width 1306 height 724
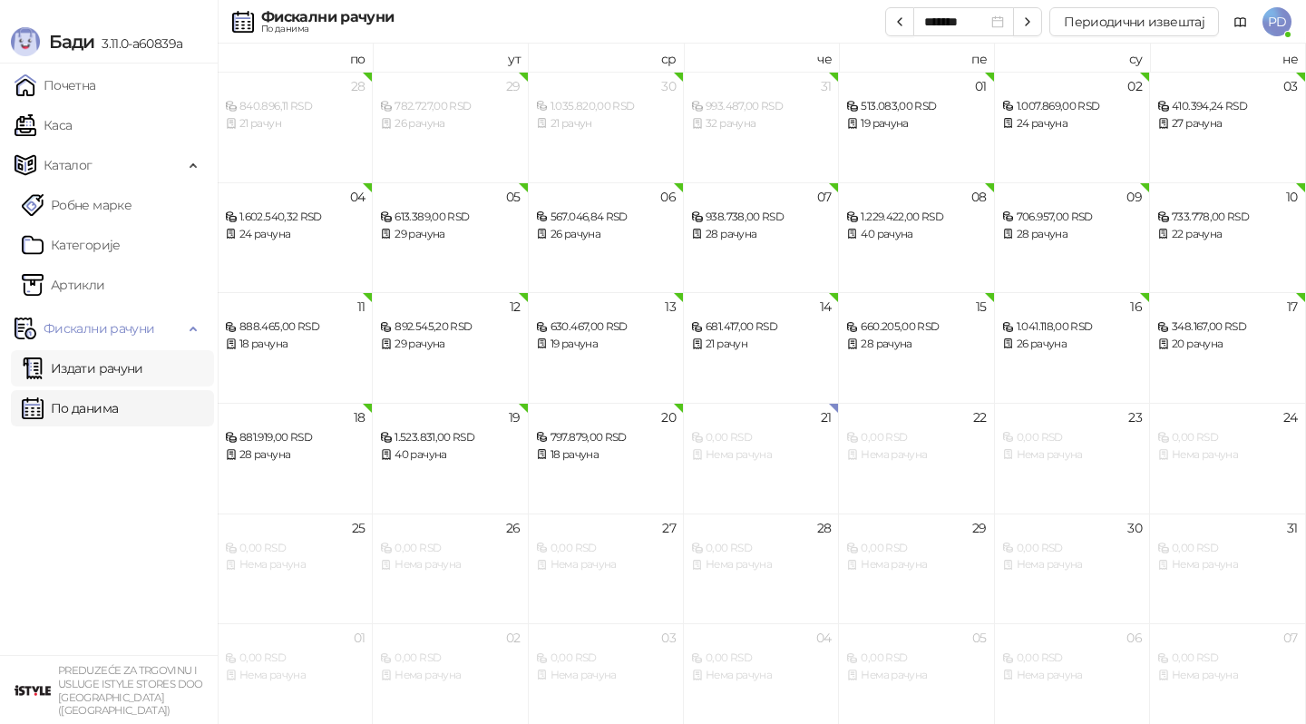
click at [76, 378] on link "Издати рачуни" at bounding box center [83, 368] width 122 height 36
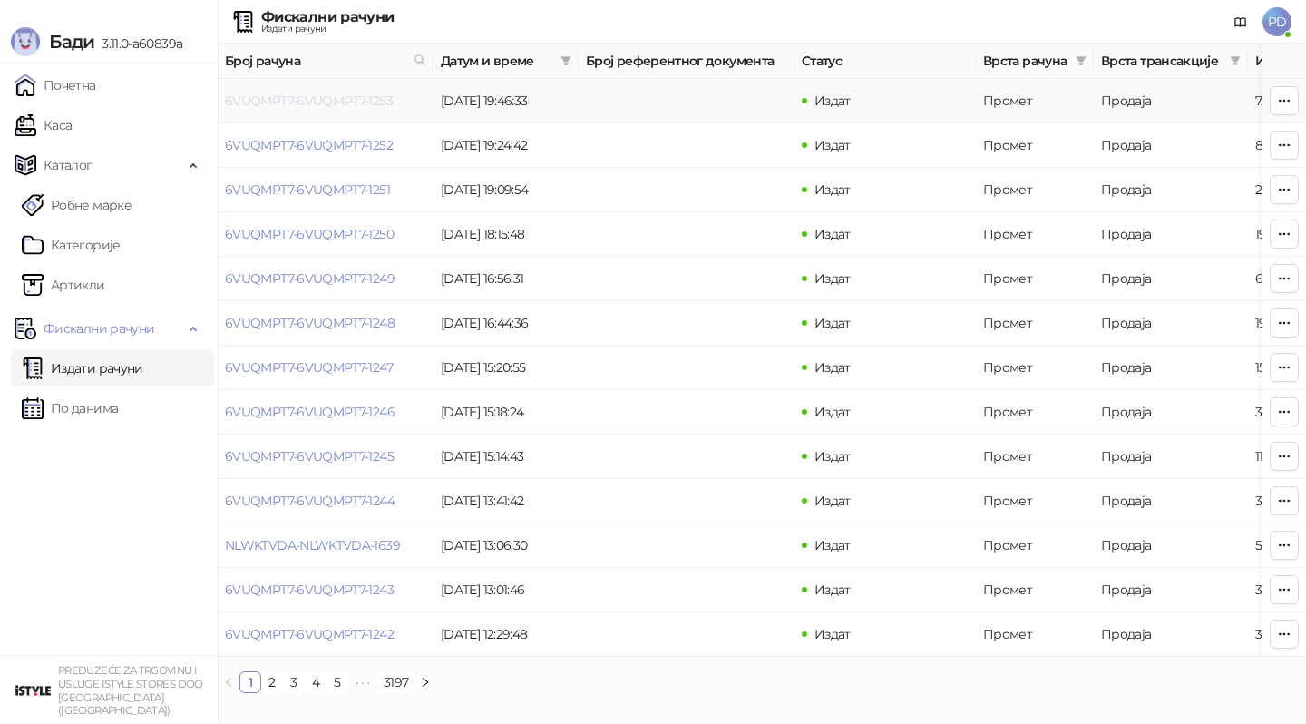
click at [327, 103] on link "6VUQMPT7-6VUQMPT7-1253" at bounding box center [309, 101] width 168 height 16
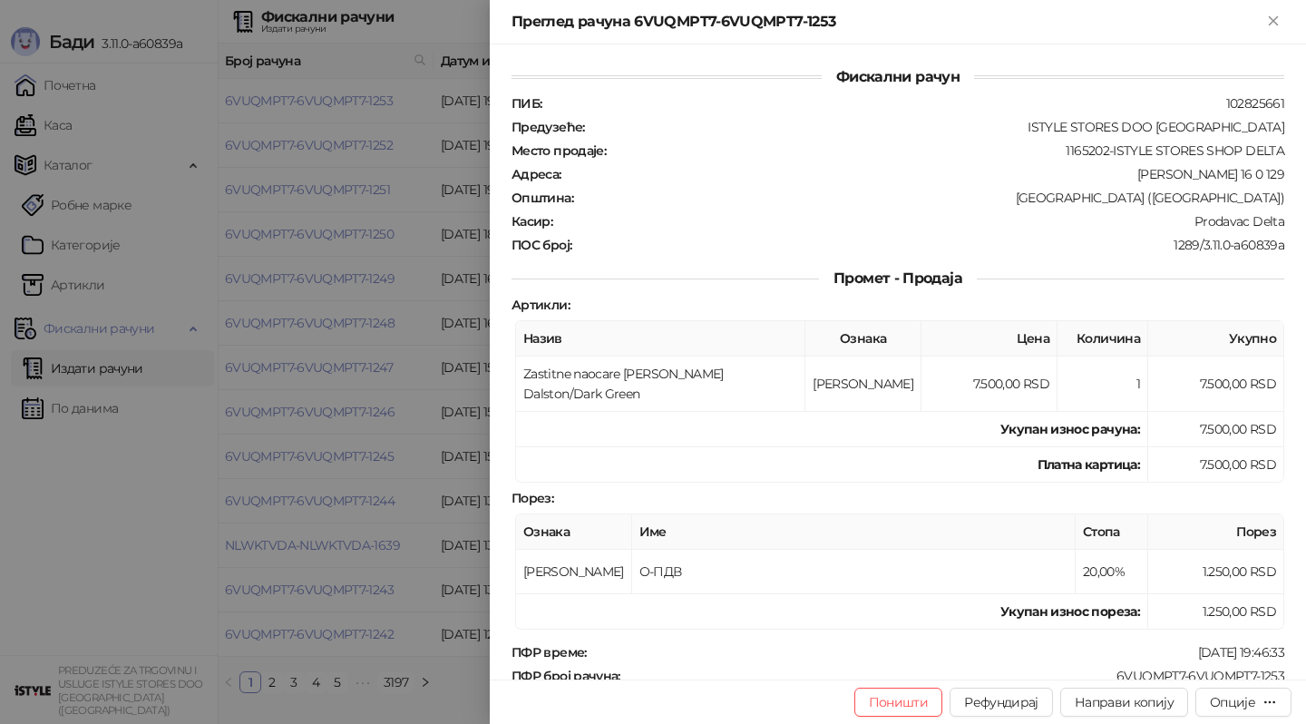
click at [327, 103] on div at bounding box center [653, 362] width 1306 height 724
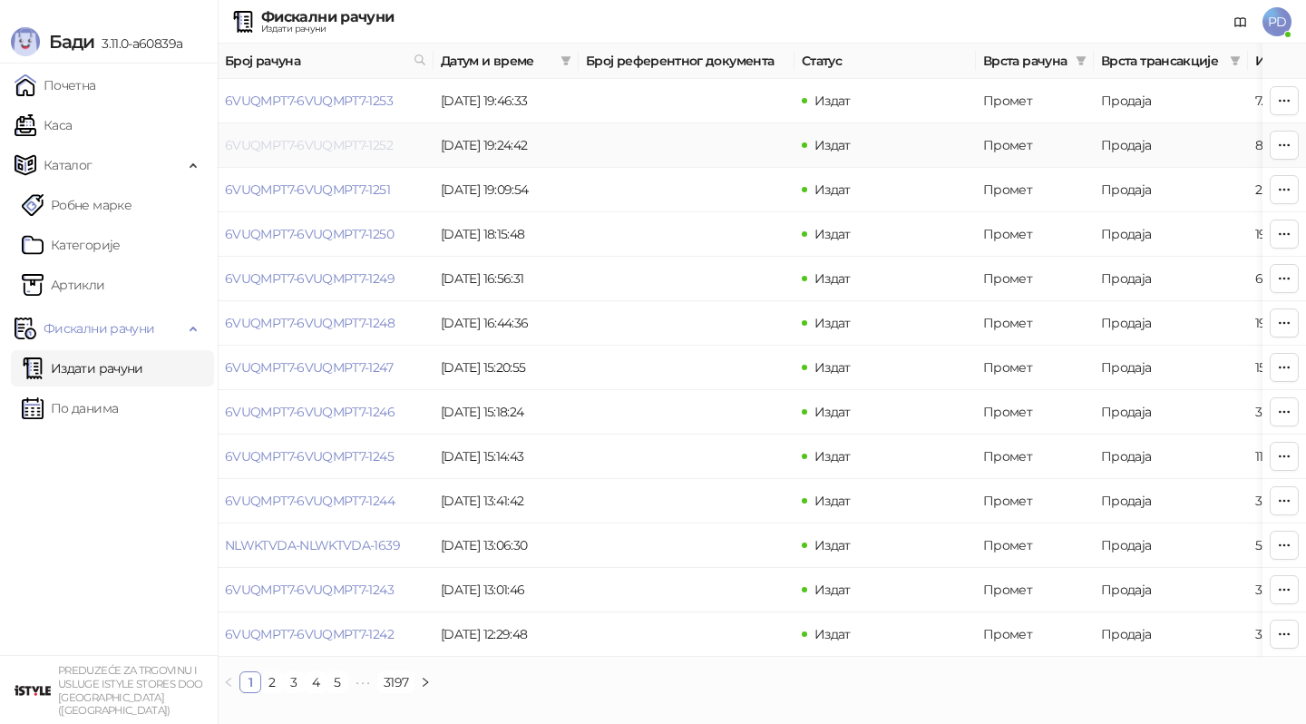
click at [318, 142] on link "6VUQMPT7-6VUQMPT7-1252" at bounding box center [309, 145] width 168 height 16
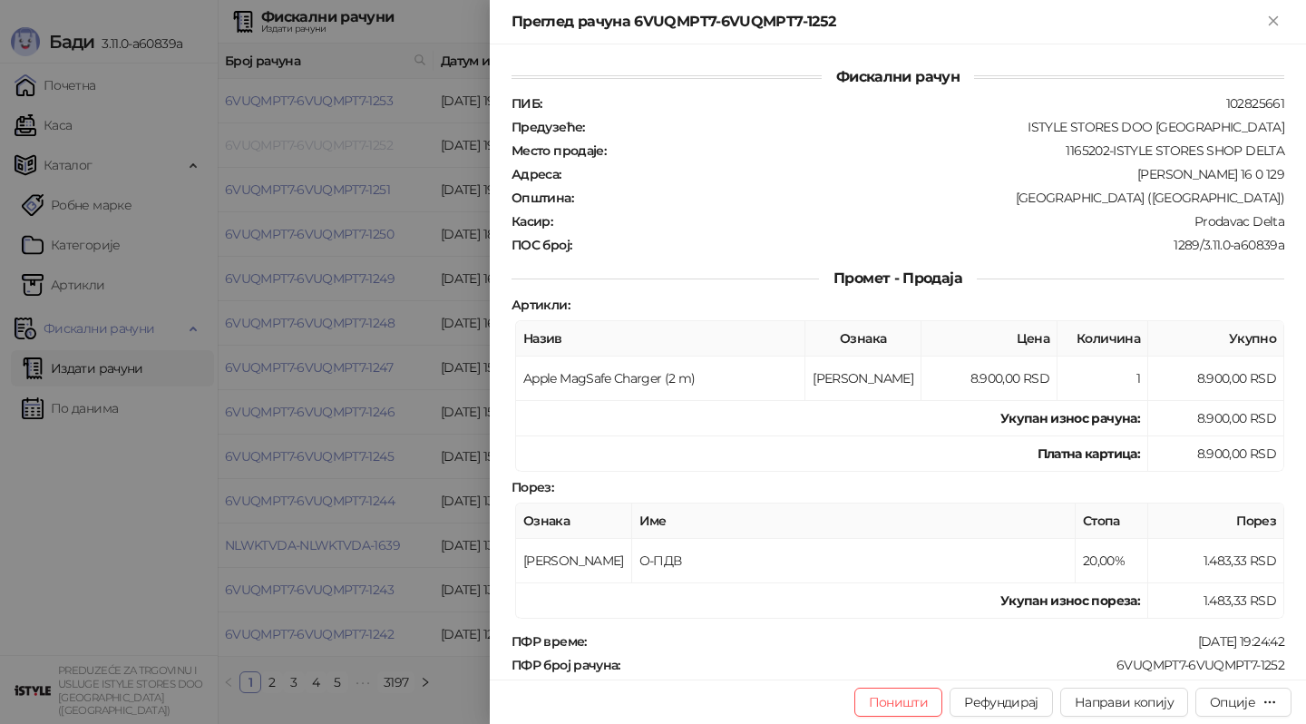
click at [318, 142] on div at bounding box center [653, 362] width 1306 height 724
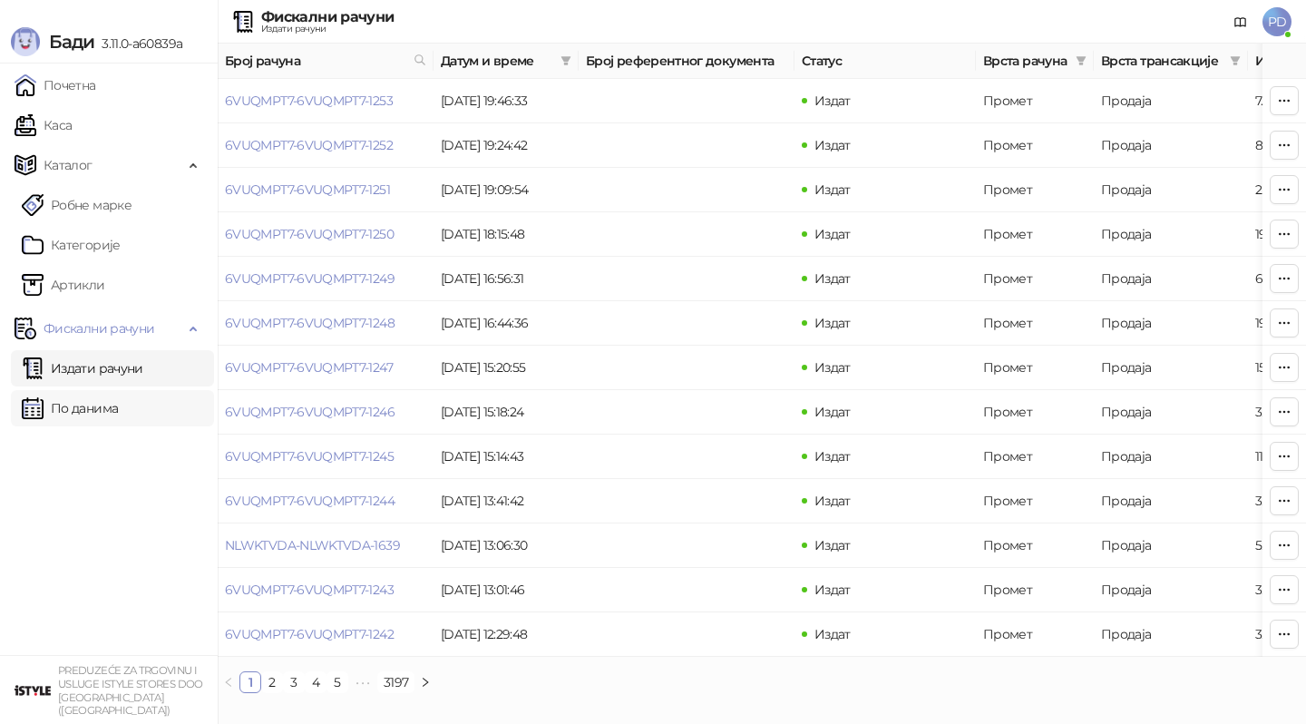
click at [105, 407] on link "По данима" at bounding box center [70, 408] width 96 height 36
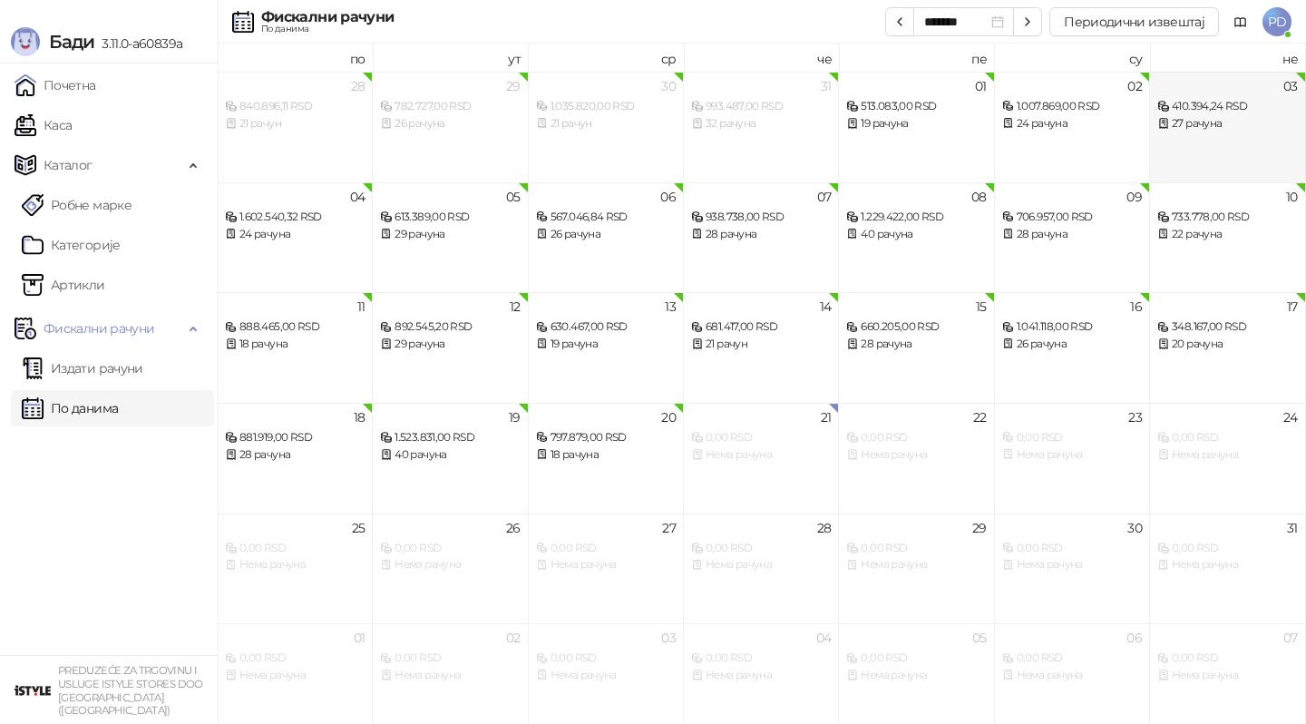
click at [1189, 139] on div "03 410.394,24 RSD 27 рачуна" at bounding box center [1227, 127] width 155 height 111
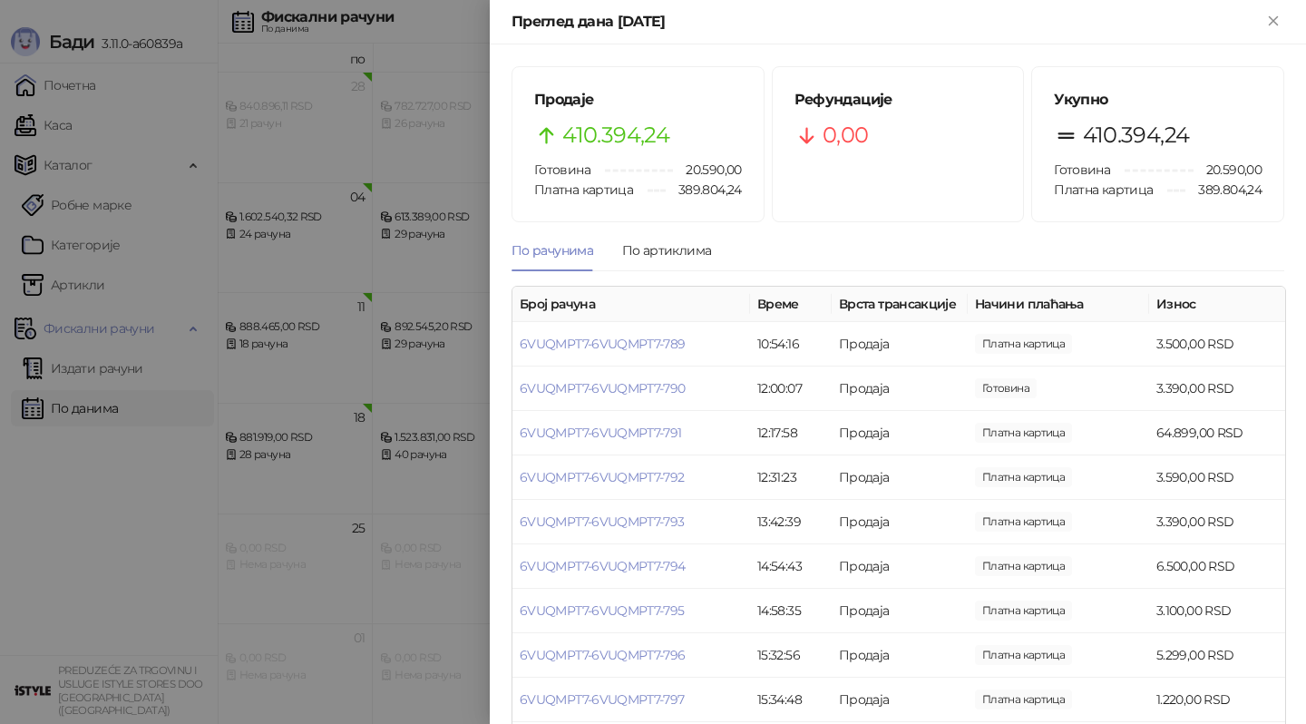
click at [324, 333] on div at bounding box center [653, 362] width 1306 height 724
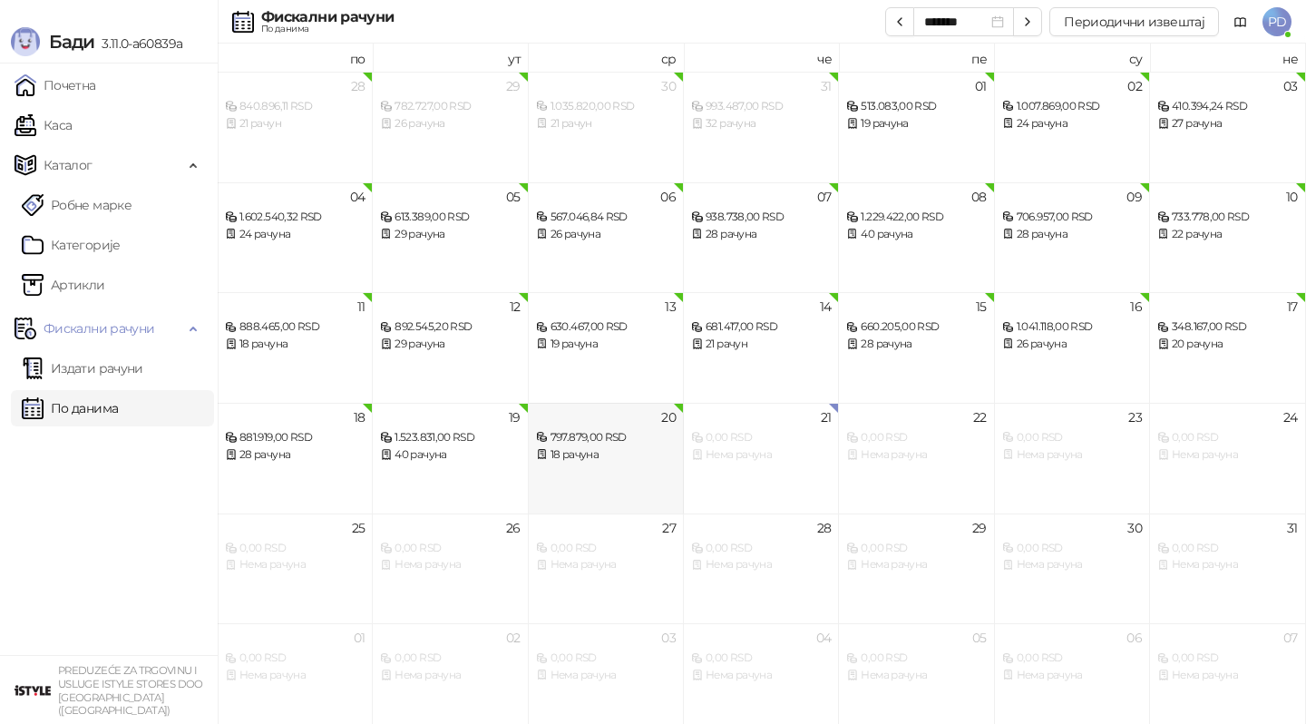
click at [609, 449] on div "18 рачуна" at bounding box center [606, 454] width 140 height 17
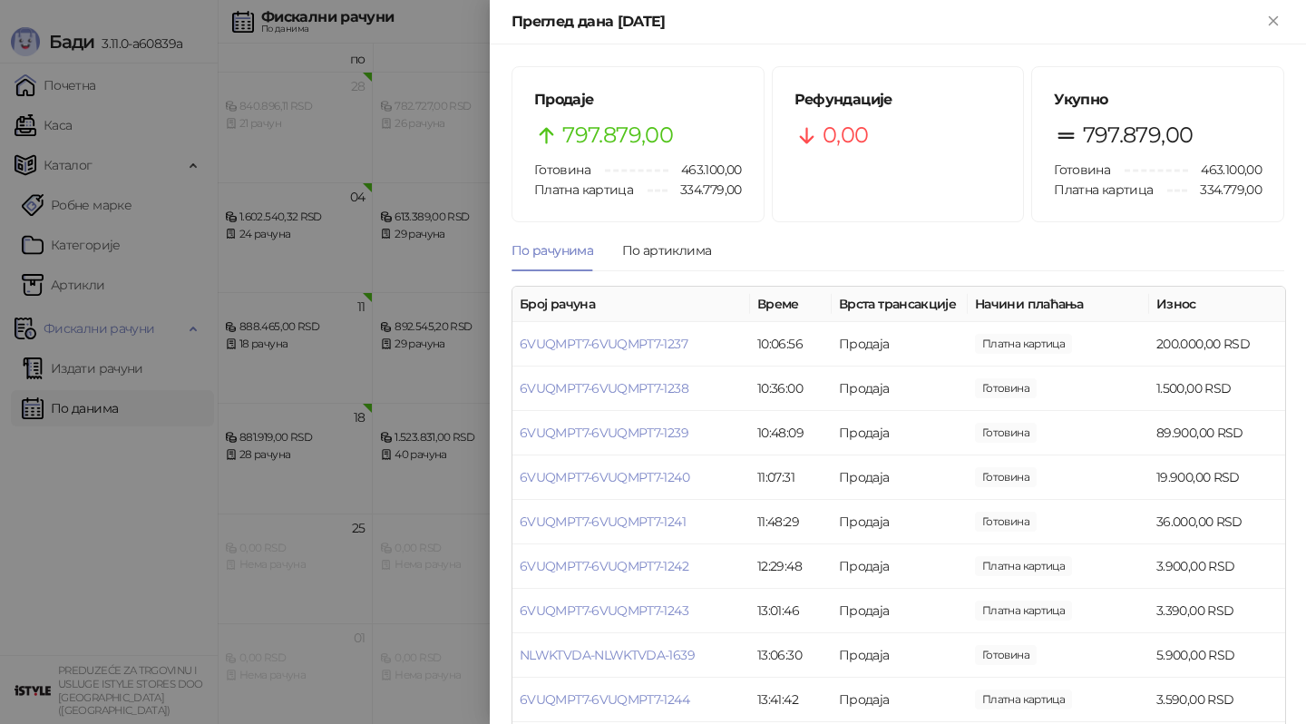
click at [359, 444] on div at bounding box center [653, 362] width 1306 height 724
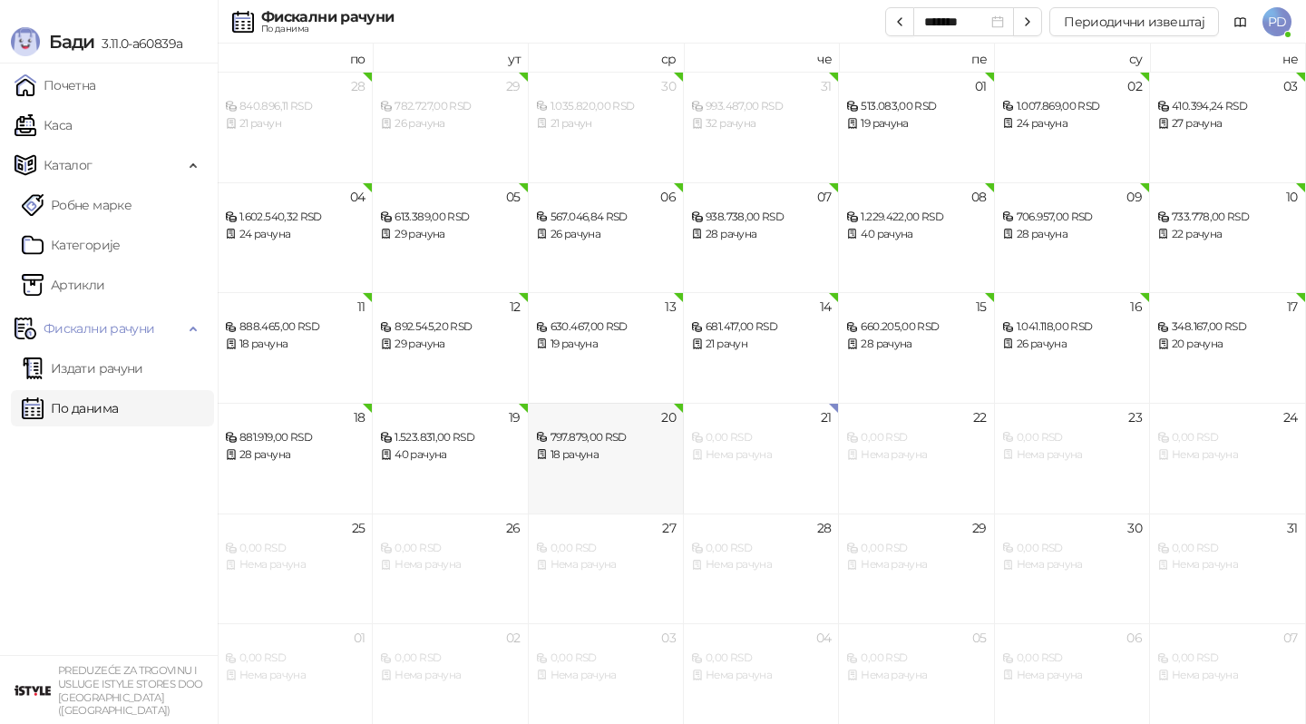
click at [578, 462] on div "18 рачуна" at bounding box center [606, 454] width 140 height 17
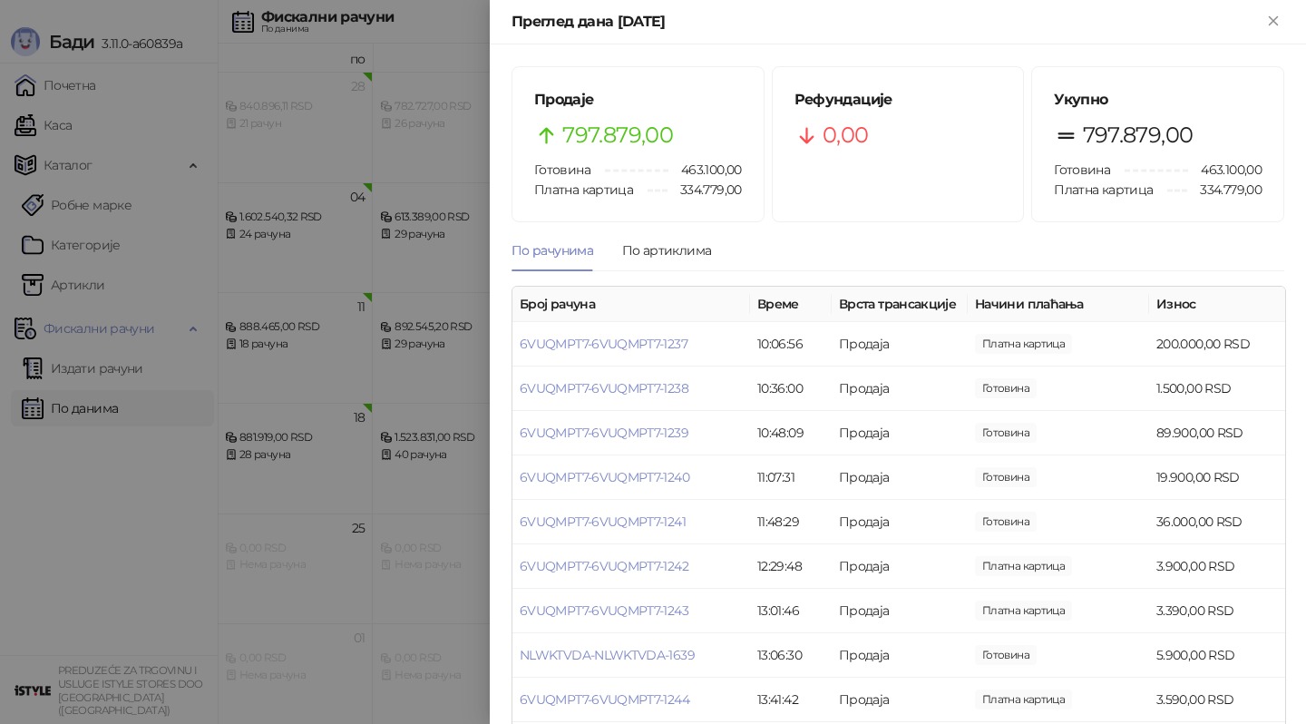
click at [334, 438] on div at bounding box center [653, 362] width 1306 height 724
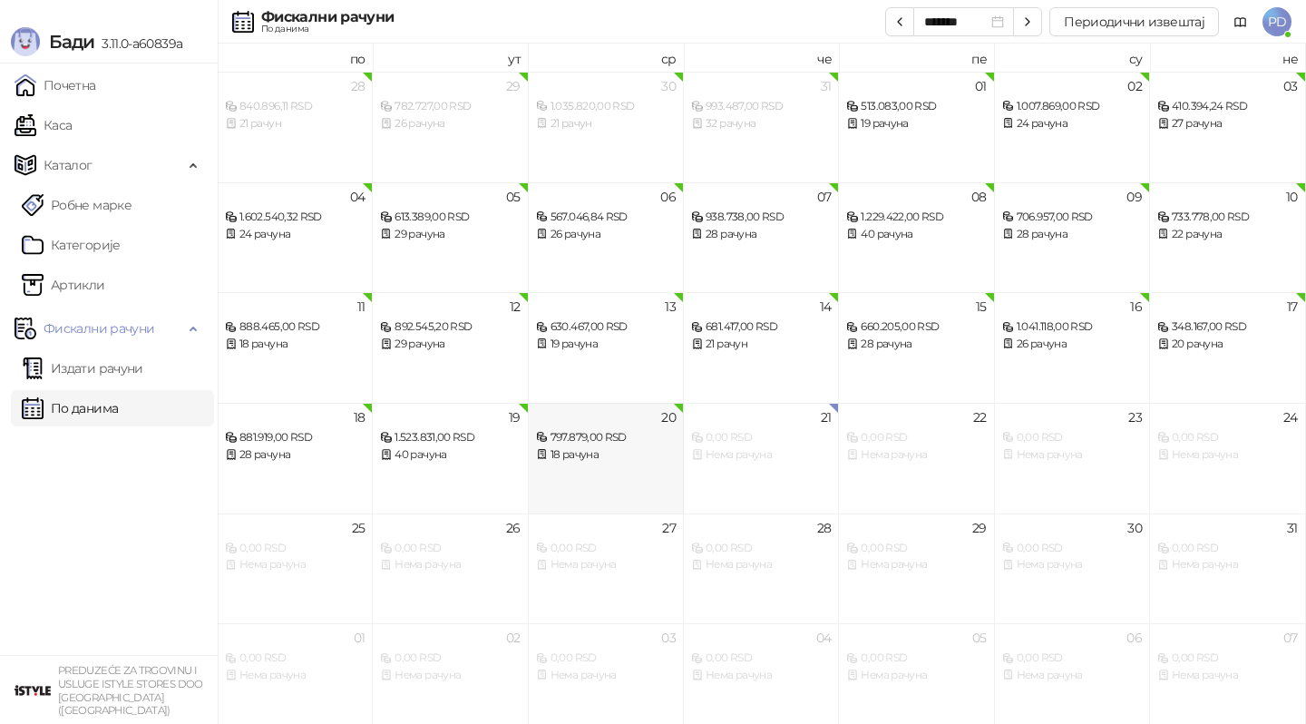
click at [586, 470] on div "20 797.879,00 RSD 18 рачуна" at bounding box center [606, 458] width 155 height 111
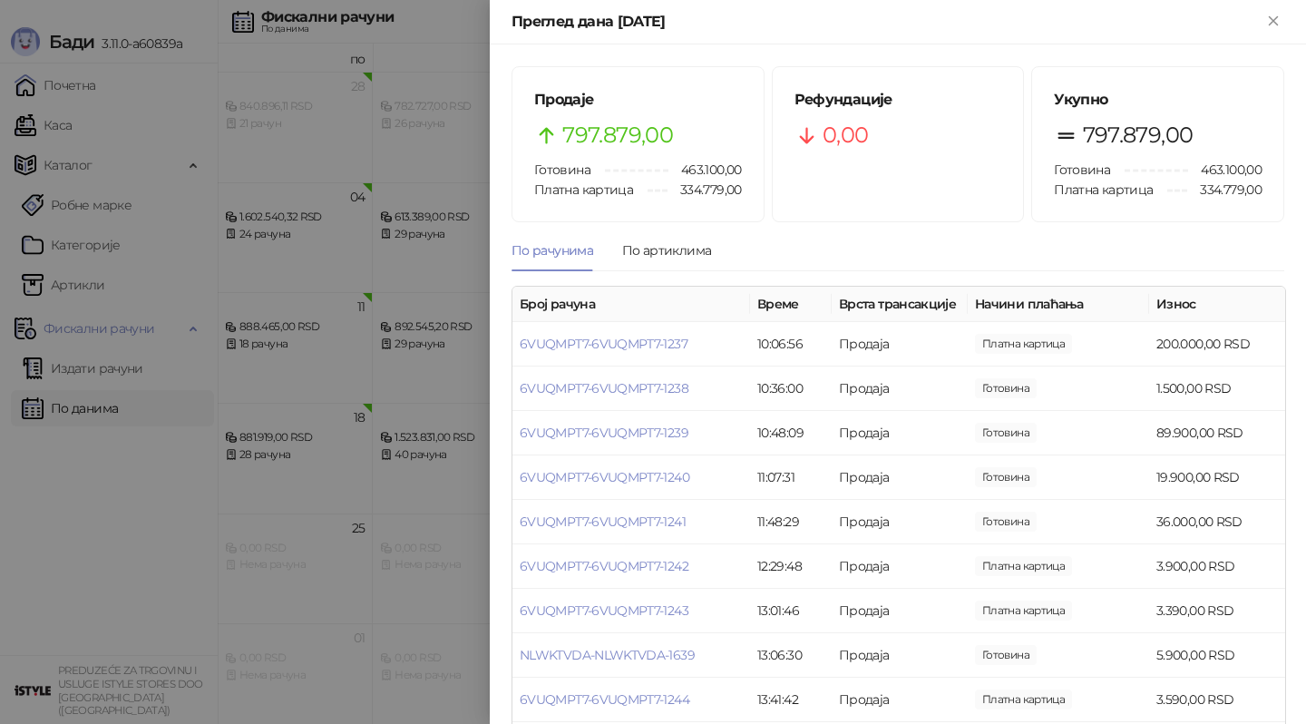
click at [403, 449] on div at bounding box center [653, 362] width 1306 height 724
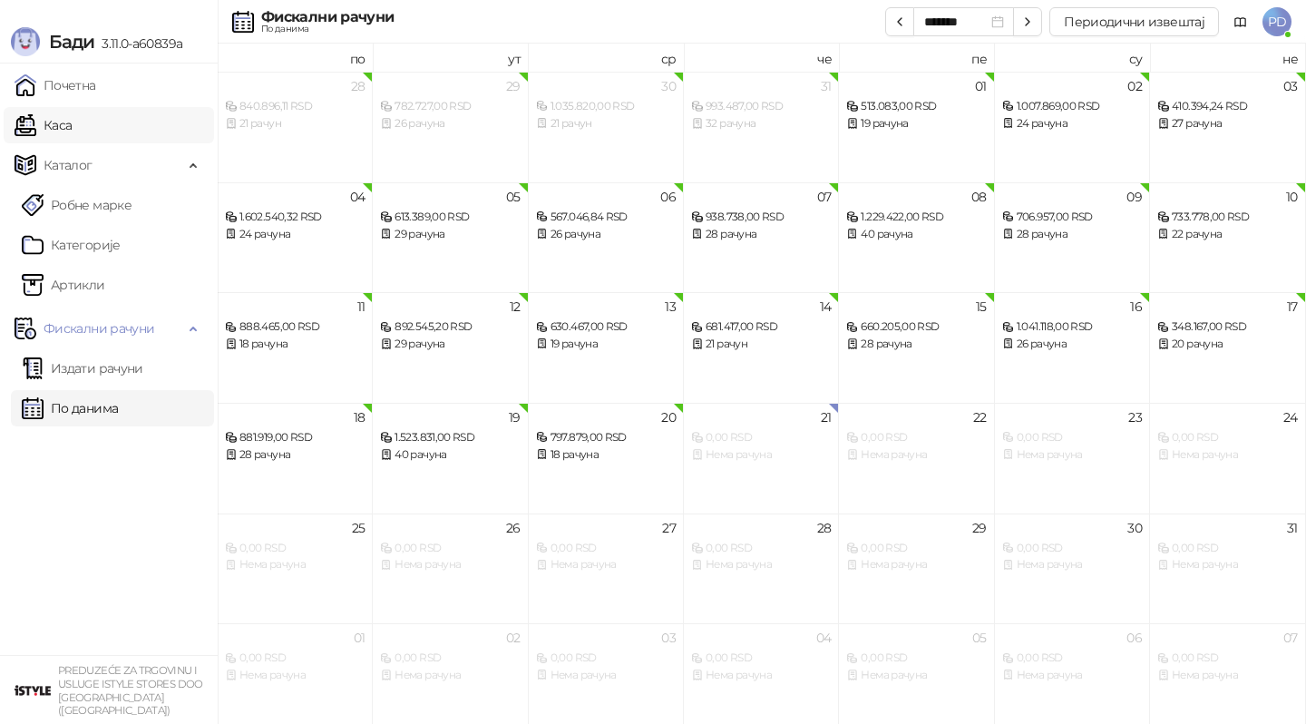
click at [68, 117] on link "Каса" at bounding box center [43, 125] width 57 height 36
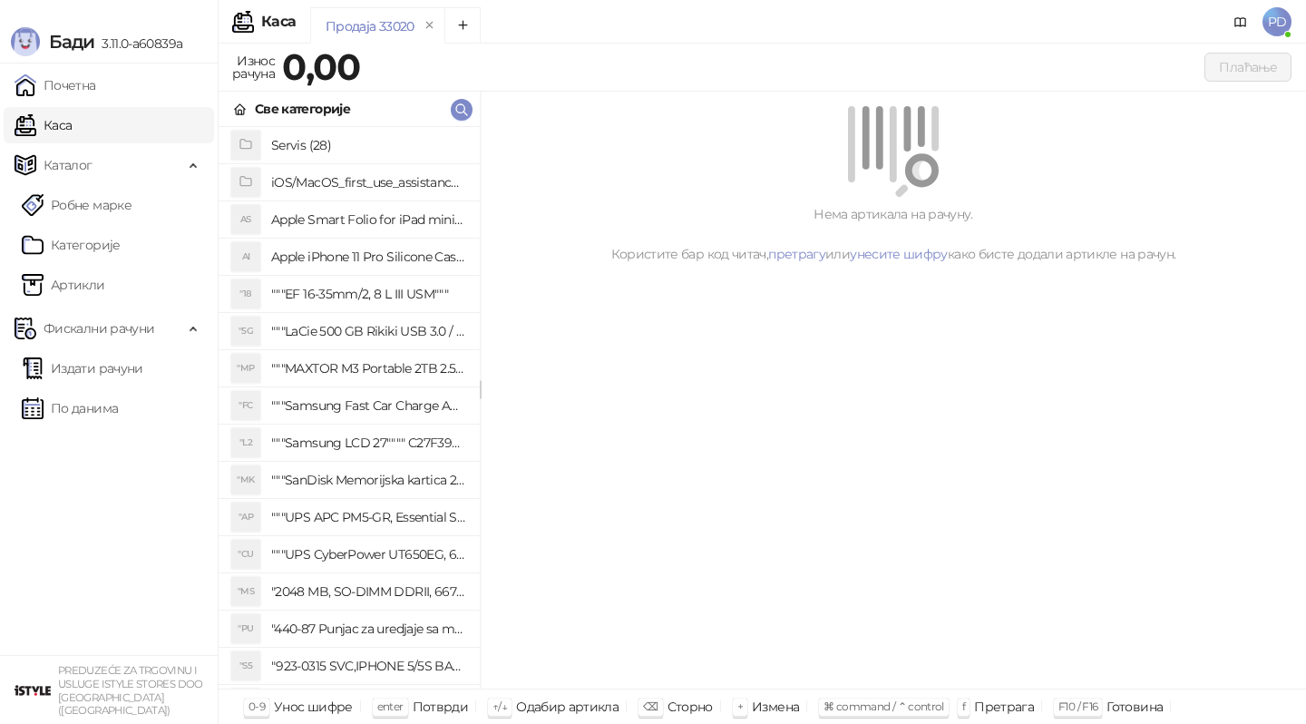
click at [72, 115] on link "Каса" at bounding box center [43, 125] width 57 height 36
click at [458, 112] on icon "button" at bounding box center [461, 109] width 15 height 15
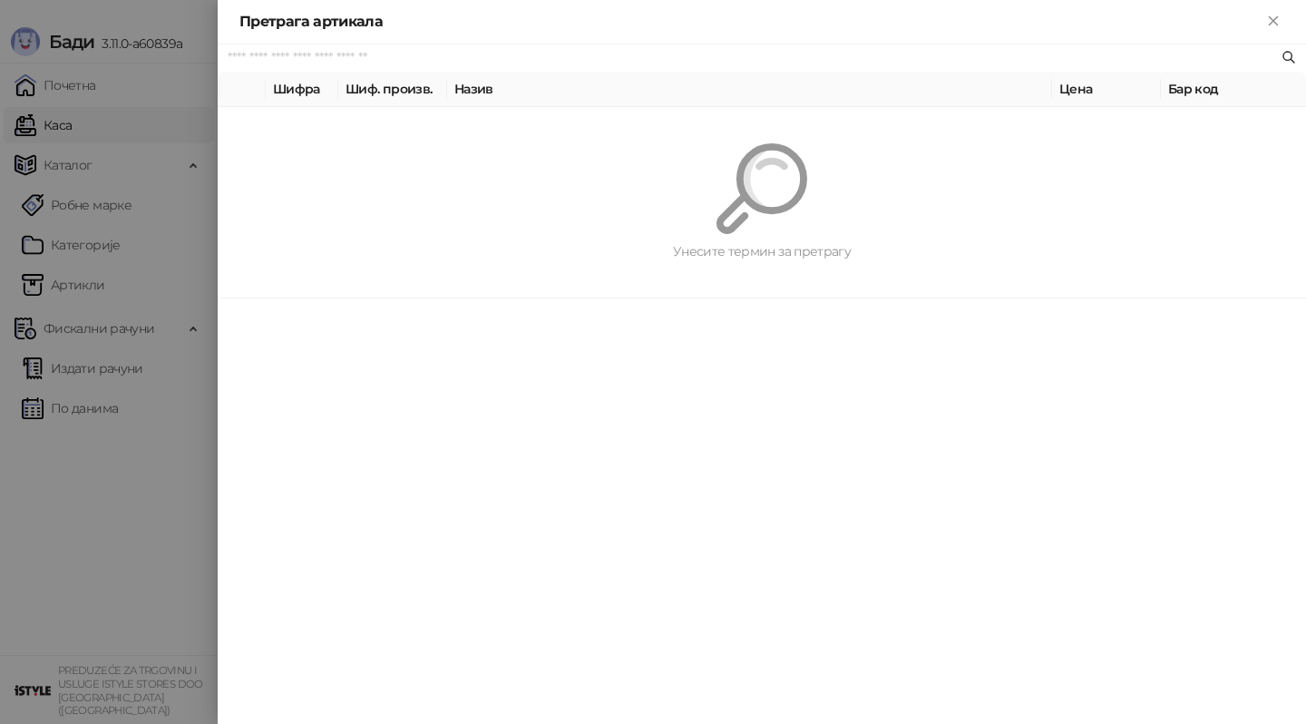
paste input "*********"
type input "*********"
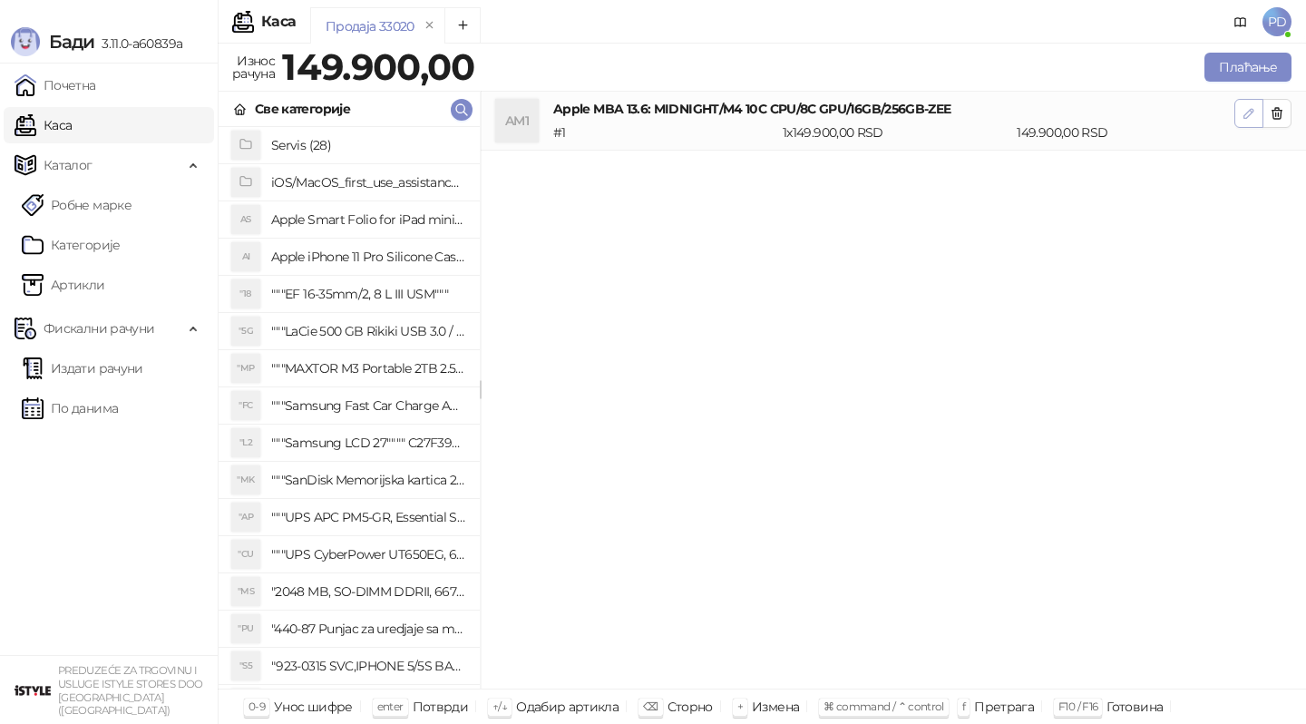
click at [1247, 117] on icon "button" at bounding box center [1248, 113] width 9 height 9
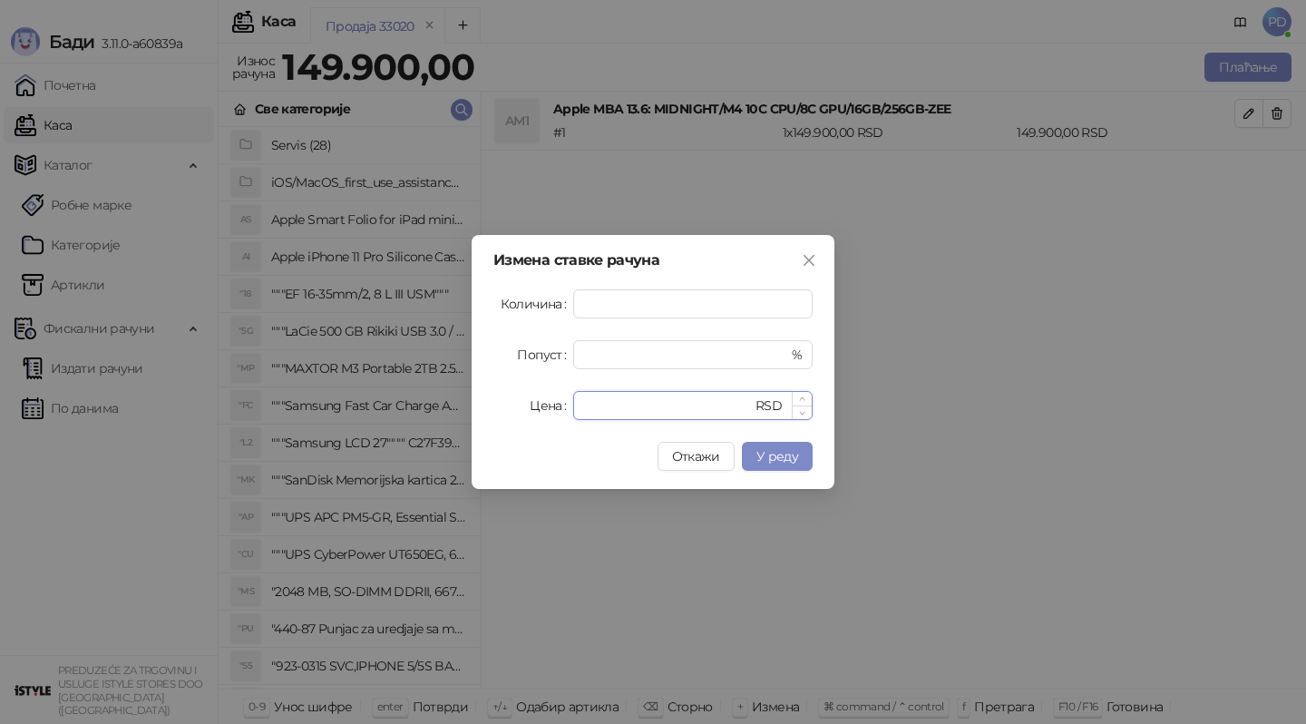
click at [635, 406] on input "******" at bounding box center [668, 405] width 168 height 27
type input "******"
click at [611, 366] on input "*" at bounding box center [676, 354] width 184 height 27
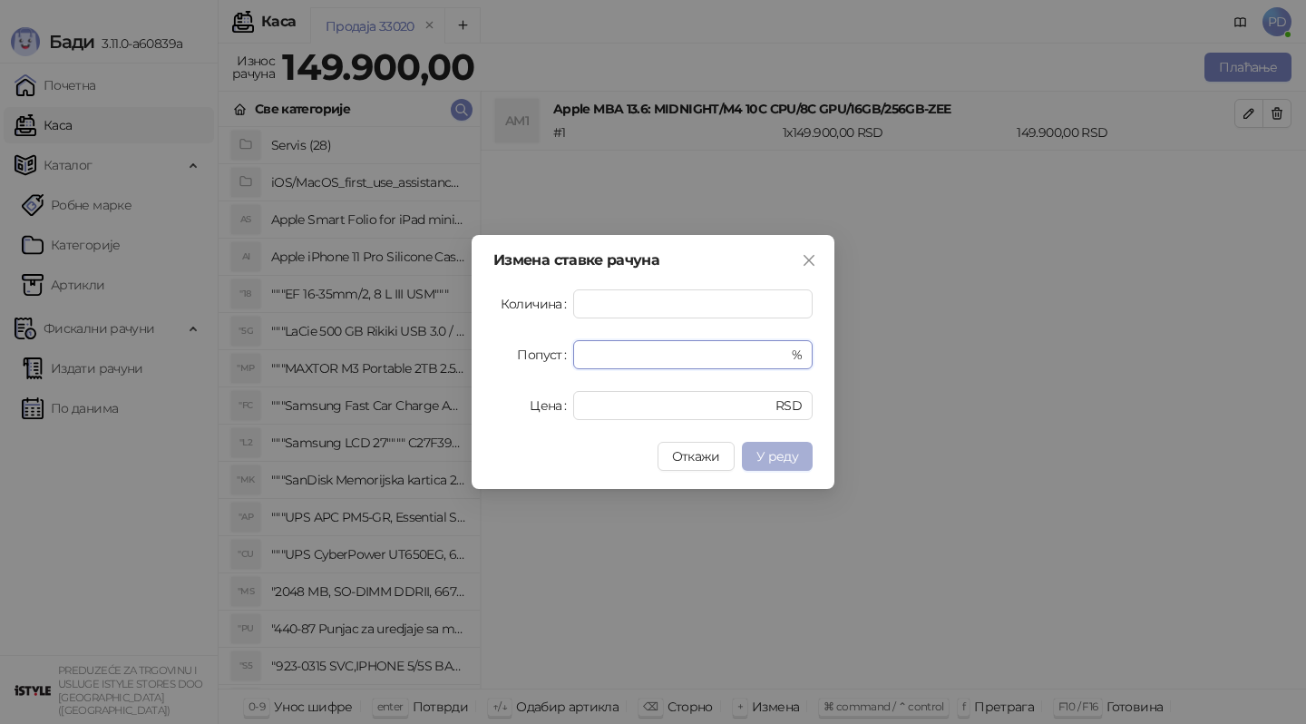
type input "**"
click at [761, 445] on button "У реду" at bounding box center [777, 456] width 71 height 29
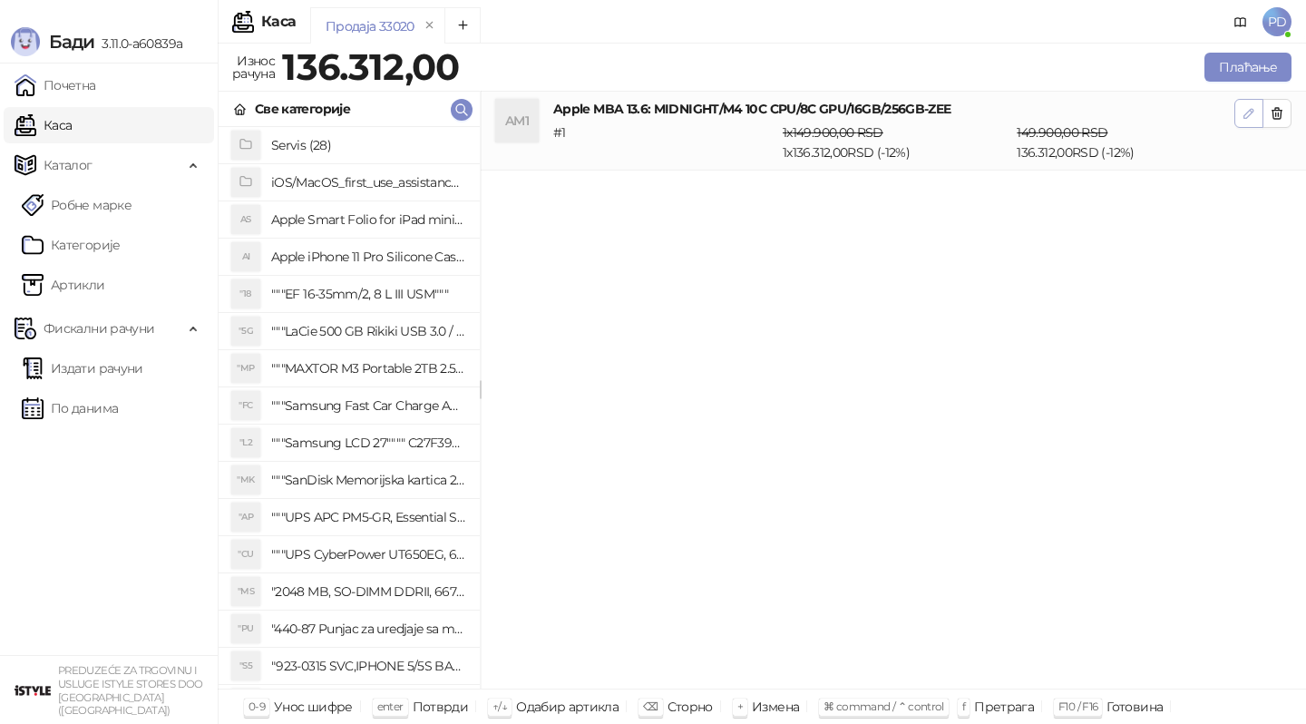
click at [1253, 119] on icon "button" at bounding box center [1249, 113] width 15 height 15
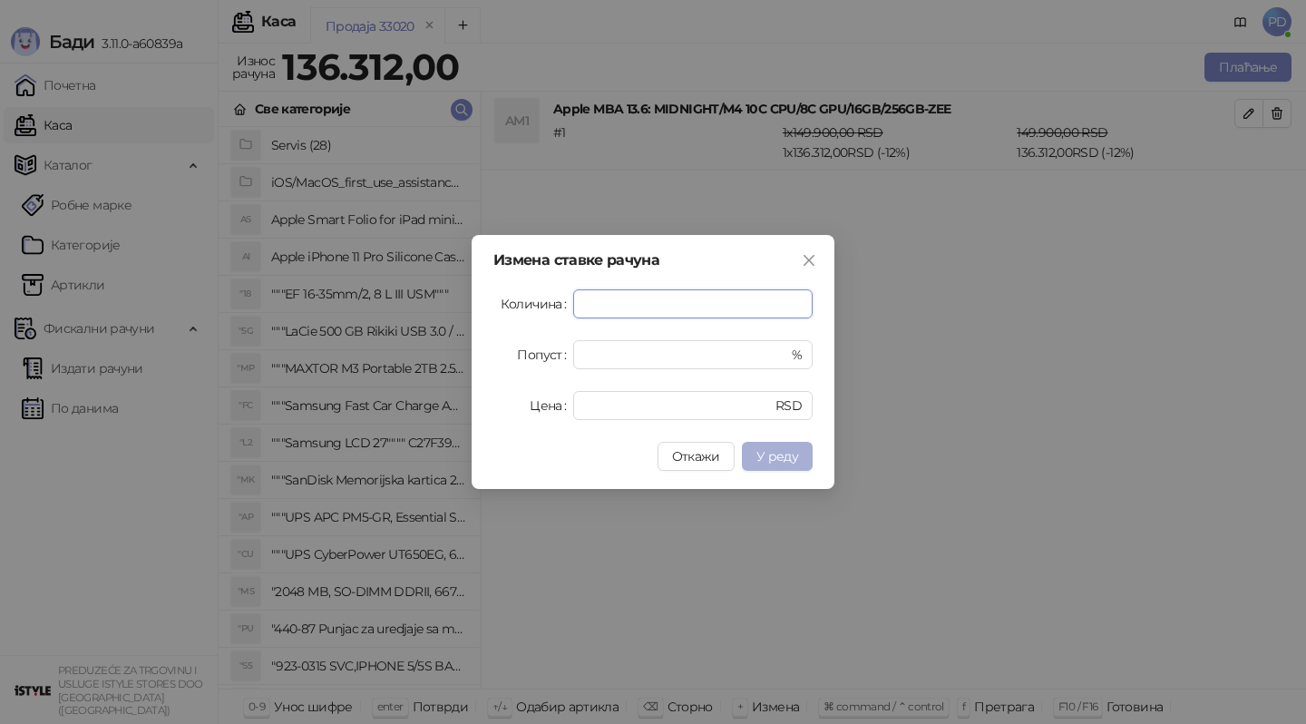
type input "**"
click at [772, 457] on span "У реду" at bounding box center [777, 456] width 42 height 16
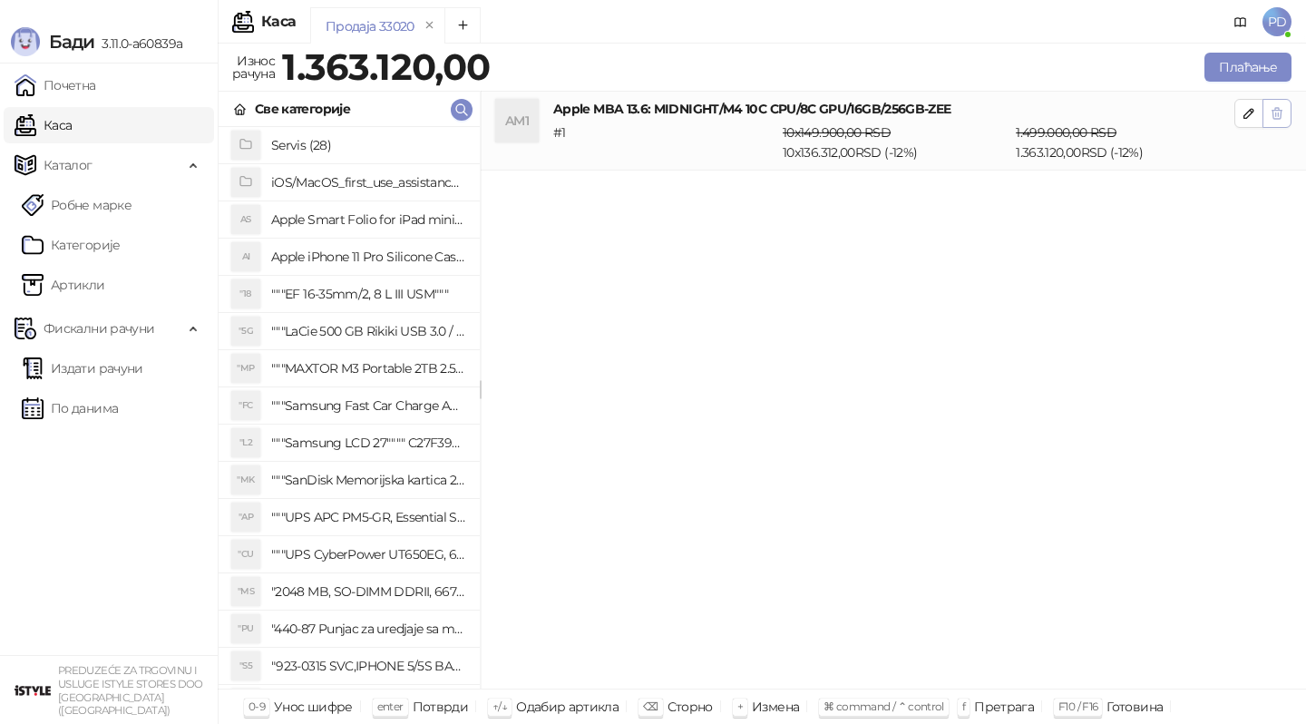
click at [1274, 110] on icon "button" at bounding box center [1278, 113] width 10 height 11
